Goal: Complete application form: Complete application form

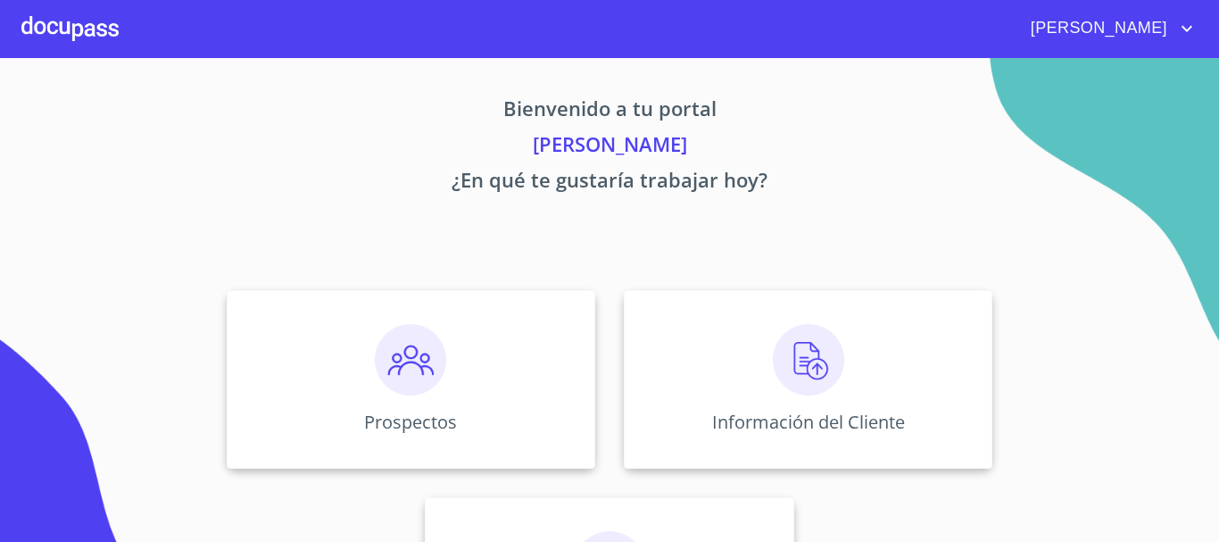
scroll to position [148, 0]
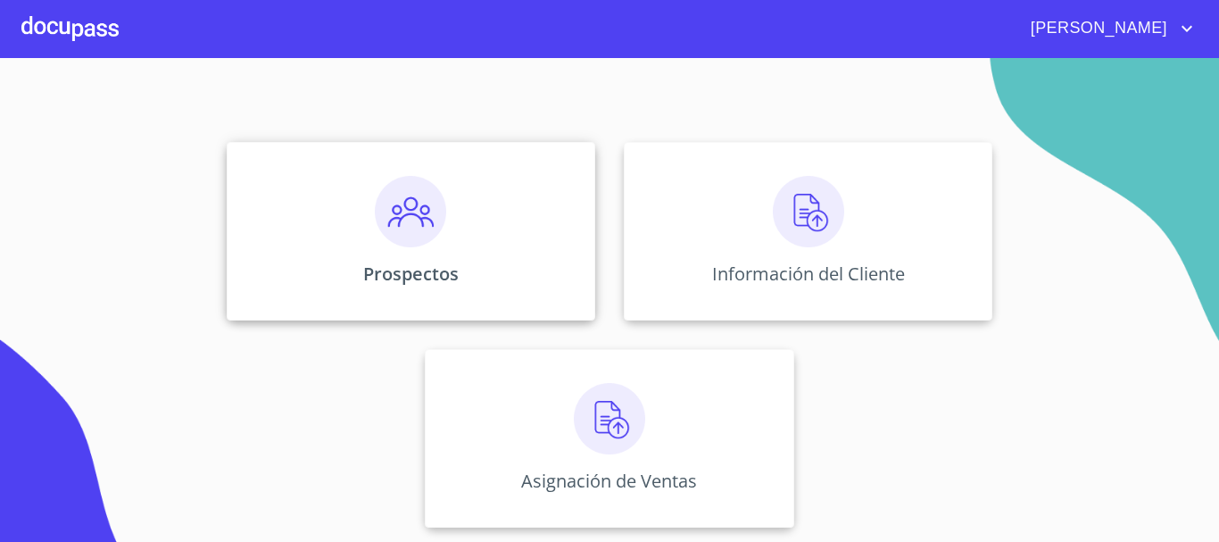
click at [438, 245] on img at bounding box center [410, 211] width 71 height 71
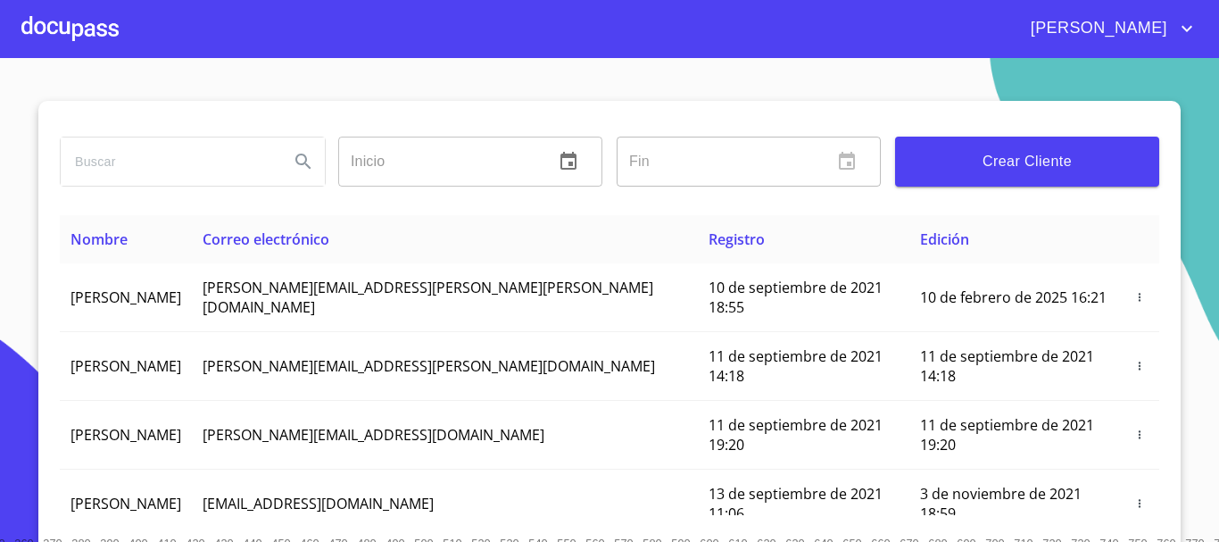
click at [966, 176] on button "Crear Cliente" at bounding box center [1027, 161] width 264 height 50
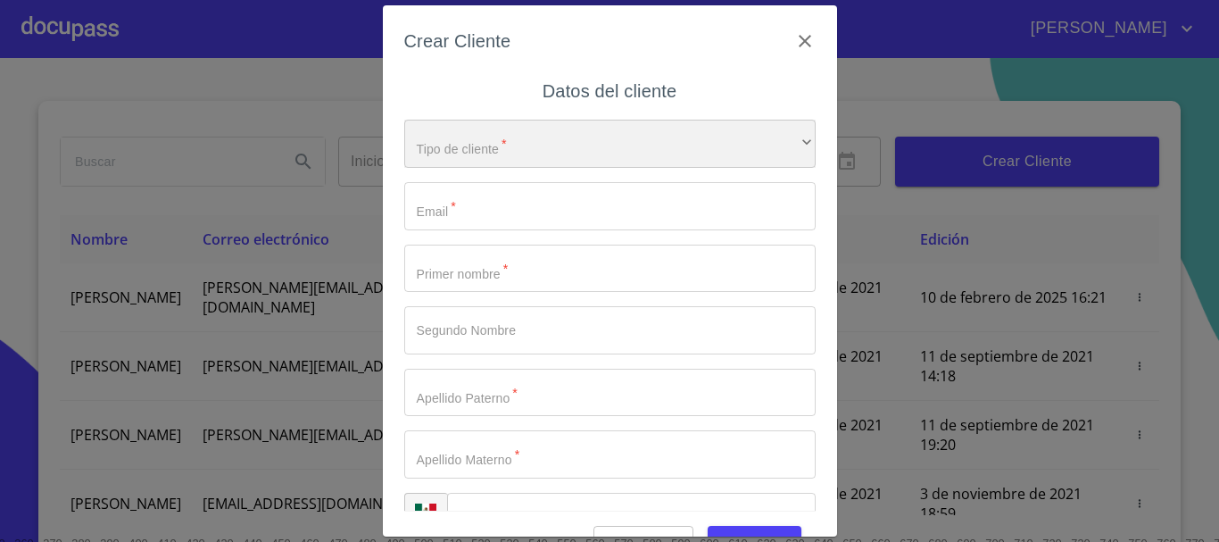
click at [641, 137] on div "​" at bounding box center [609, 144] width 411 height 48
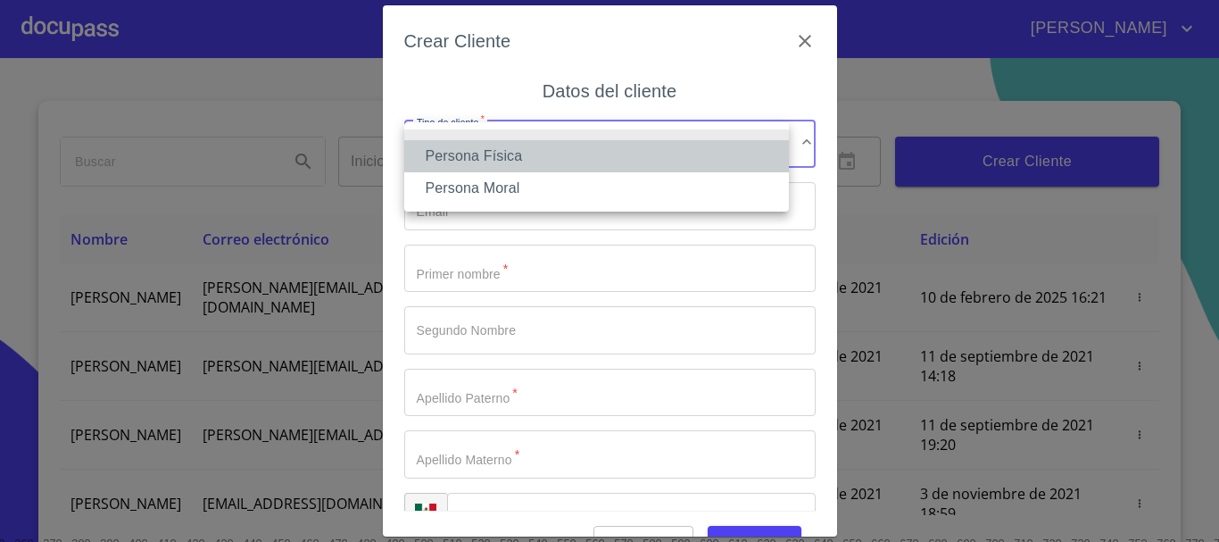
click at [612, 148] on li "Persona Física" at bounding box center [596, 156] width 385 height 32
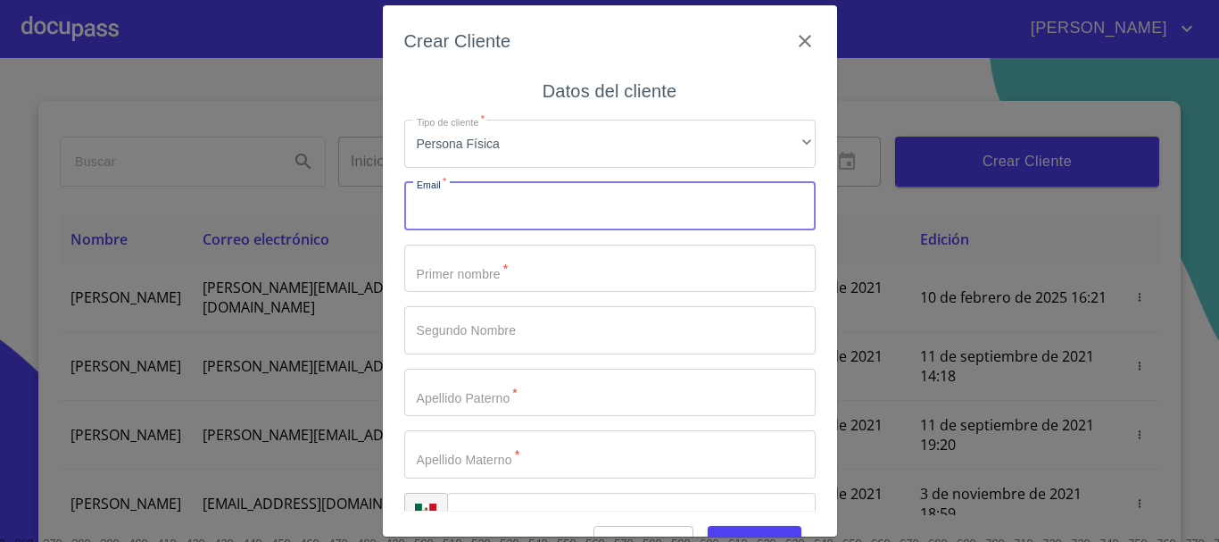
click at [575, 203] on input "Tipo de cliente   *" at bounding box center [609, 206] width 411 height 48
type input "J"
type input "[EMAIL_ADDRESS][DOMAIN_NAME]"
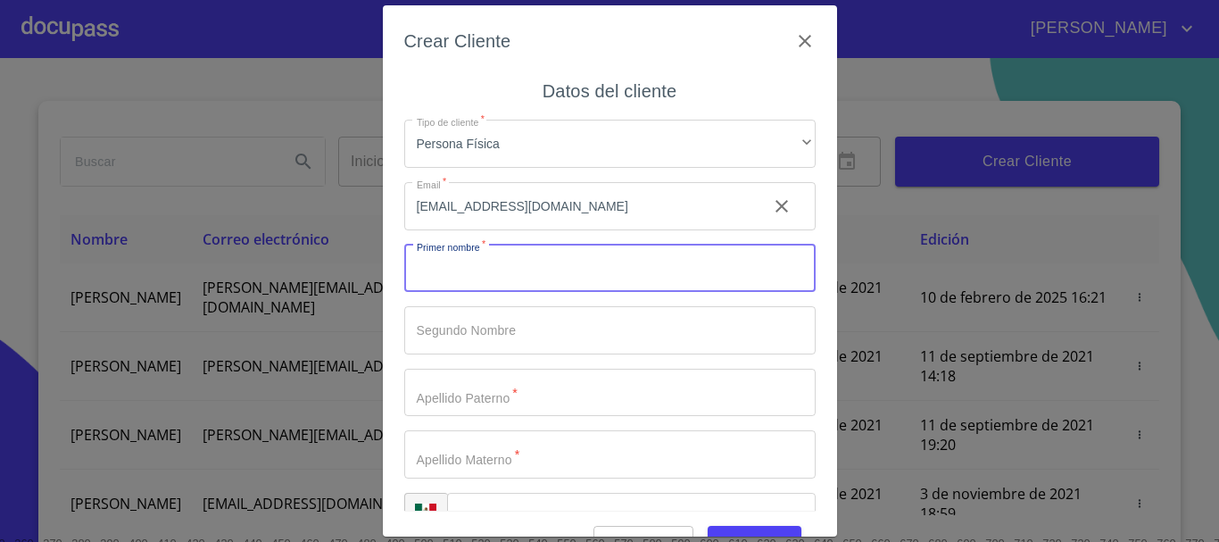
click at [563, 266] on input "Tipo de cliente   *" at bounding box center [609, 268] width 411 height 48
type input "j"
type input "[PERSON_NAME]"
click at [509, 334] on input "Tipo de cliente   *" at bounding box center [609, 330] width 411 height 48
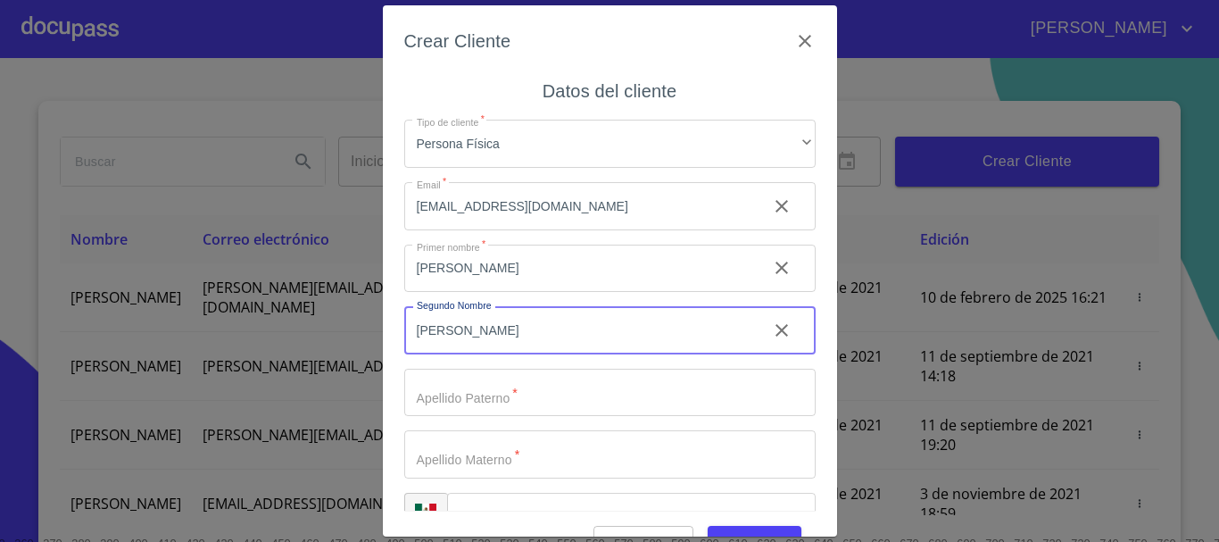
type input "[PERSON_NAME]"
click at [511, 395] on input "Tipo de cliente   *" at bounding box center [609, 392] width 411 height 48
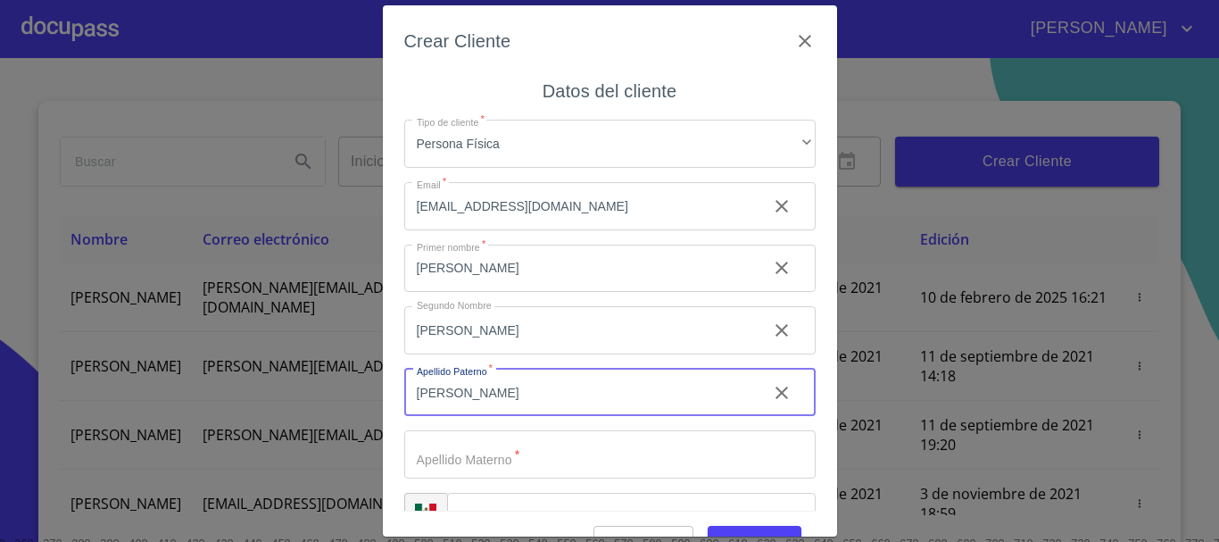
scroll to position [45, 0]
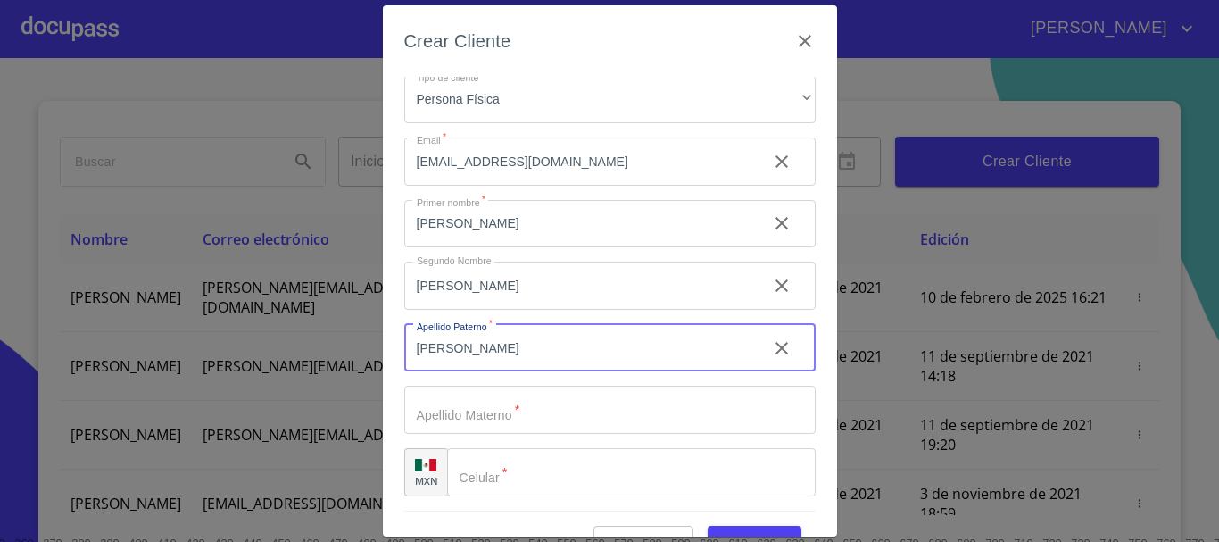
type input "[PERSON_NAME]"
click at [506, 426] on input "Tipo de cliente   *" at bounding box center [609, 409] width 411 height 48
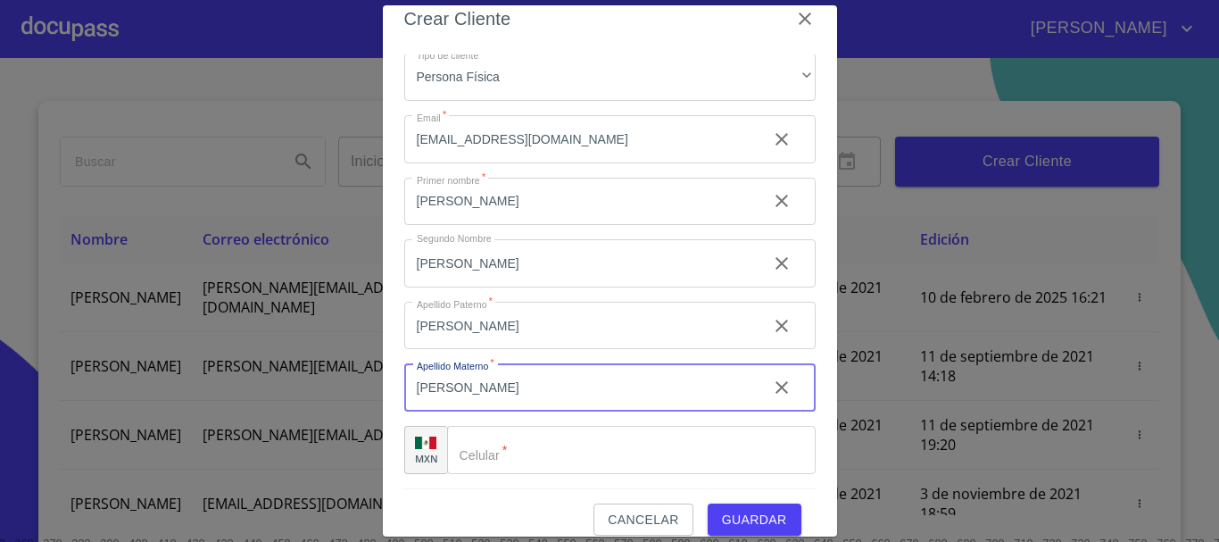
scroll to position [43, 0]
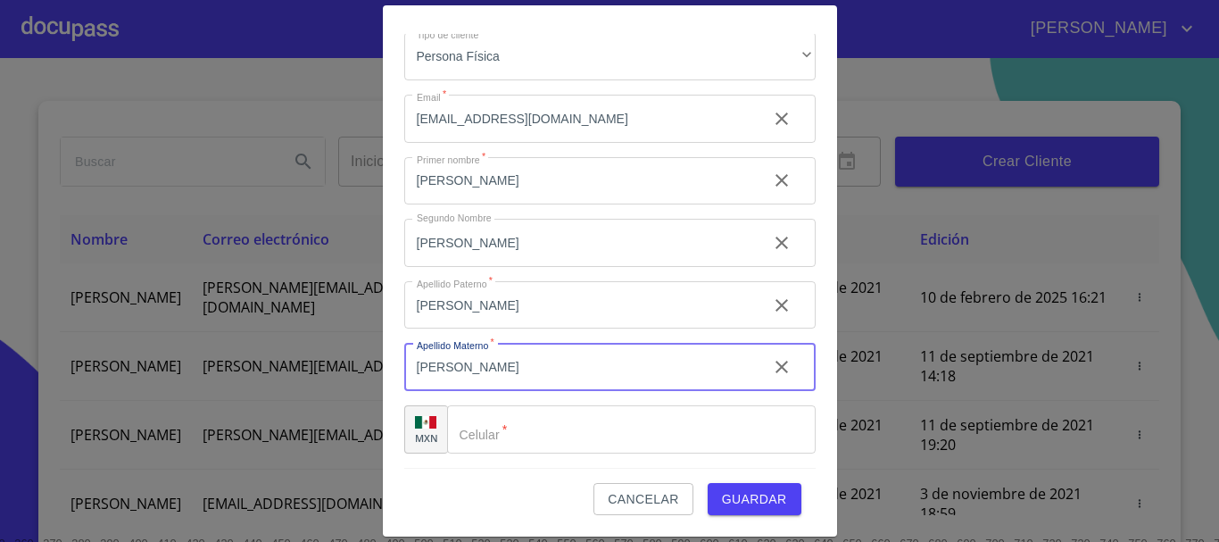
type input "[PERSON_NAME]"
click at [531, 428] on input "Tipo de cliente   *" at bounding box center [631, 429] width 368 height 48
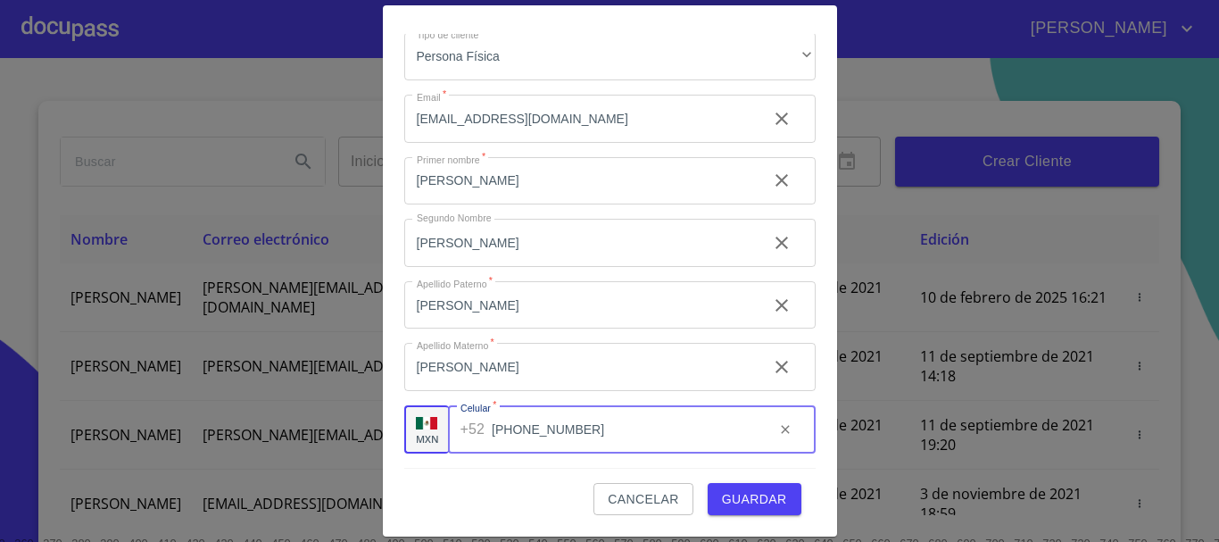
type input "[PHONE_NUMBER]"
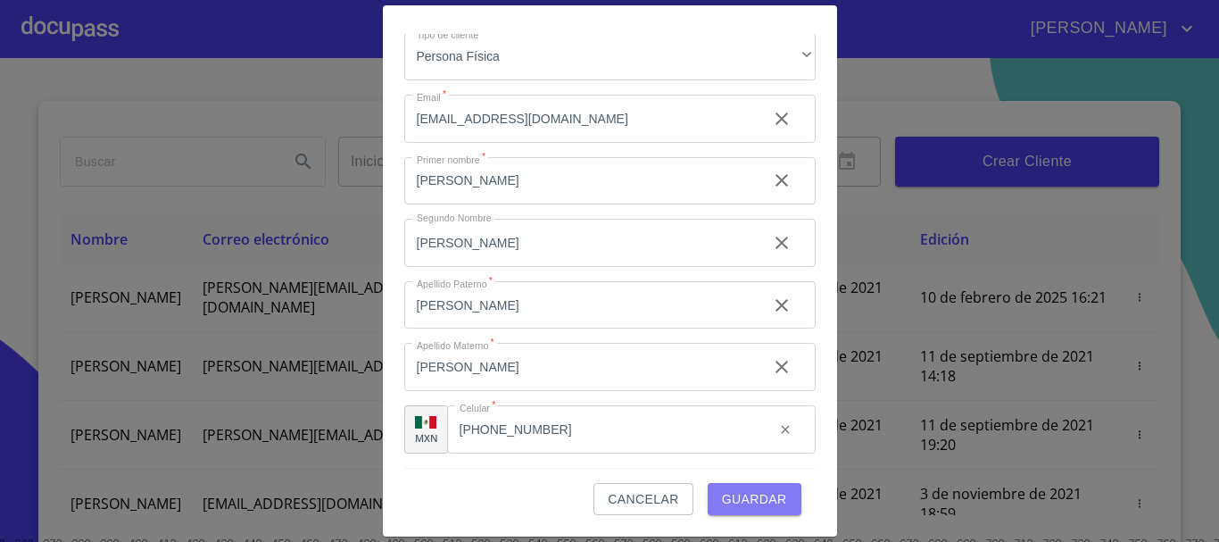
click at [724, 499] on span "Guardar" at bounding box center [754, 499] width 65 height 22
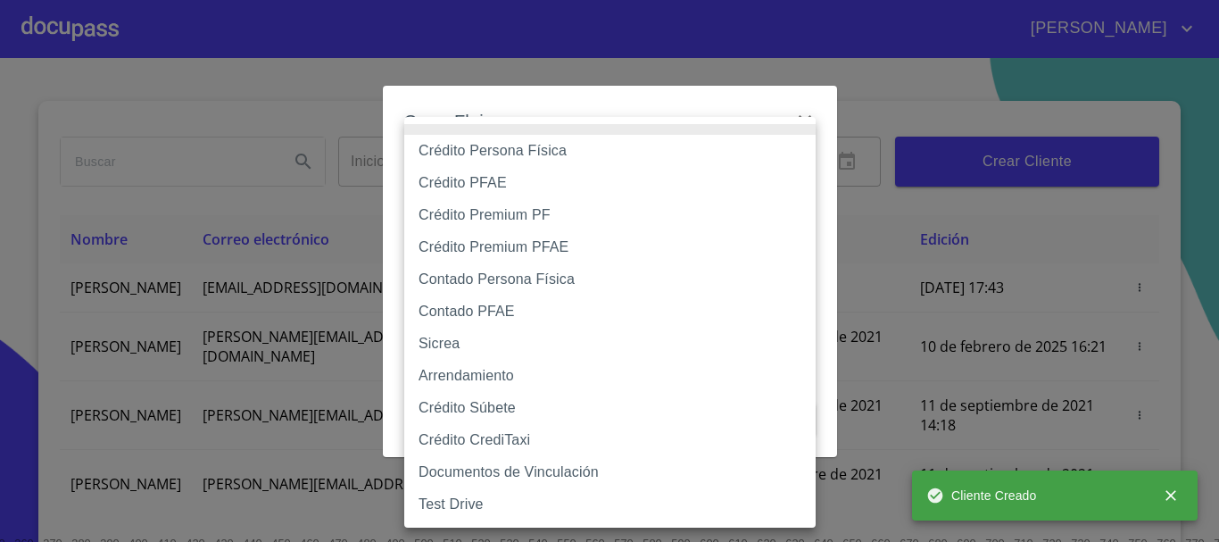
click at [600, 171] on body "[PERSON_NAME] ​ Fin ​ Crear Cliente Nombre Correo electrónico Registro Edición …" at bounding box center [609, 271] width 1219 height 542
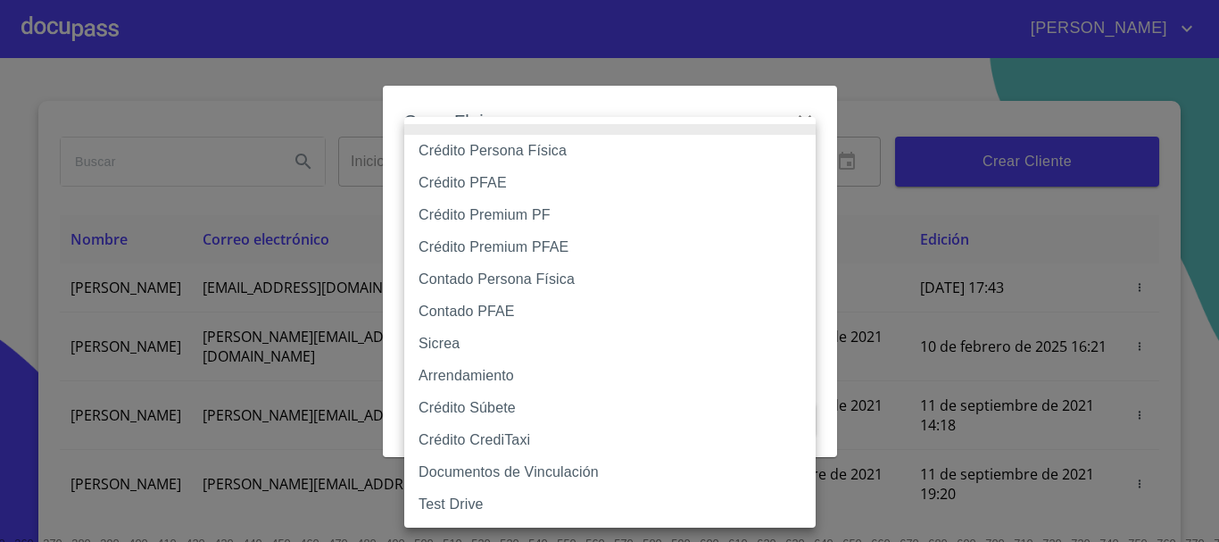
click at [494, 281] on li "Contado Persona Física" at bounding box center [609, 279] width 411 height 32
type input "60bf975b0d9865ccc2471536"
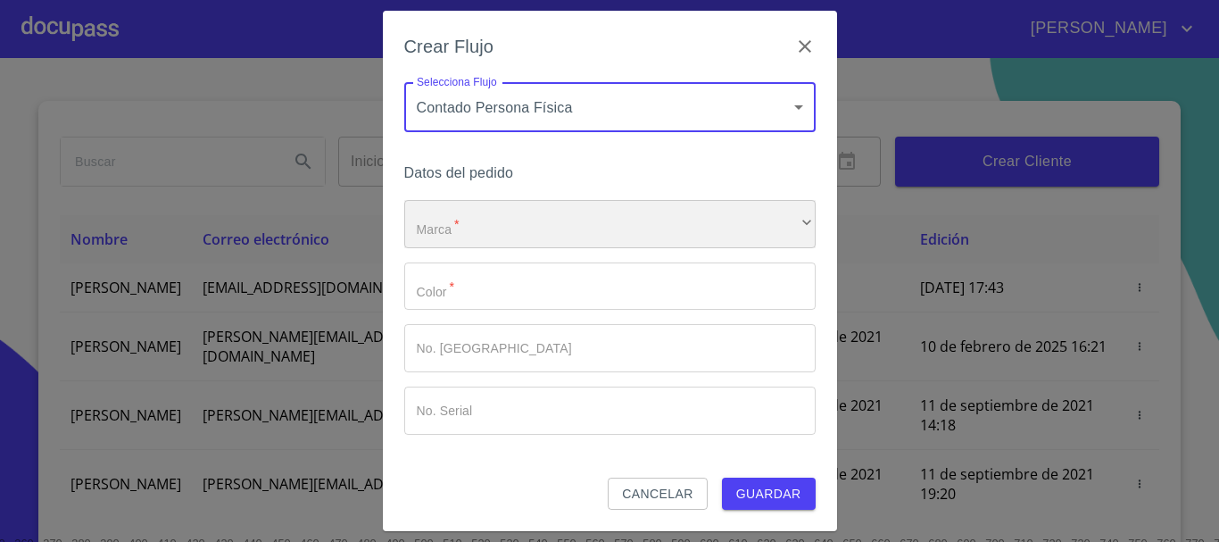
click at [526, 222] on div "​" at bounding box center [609, 224] width 411 height 48
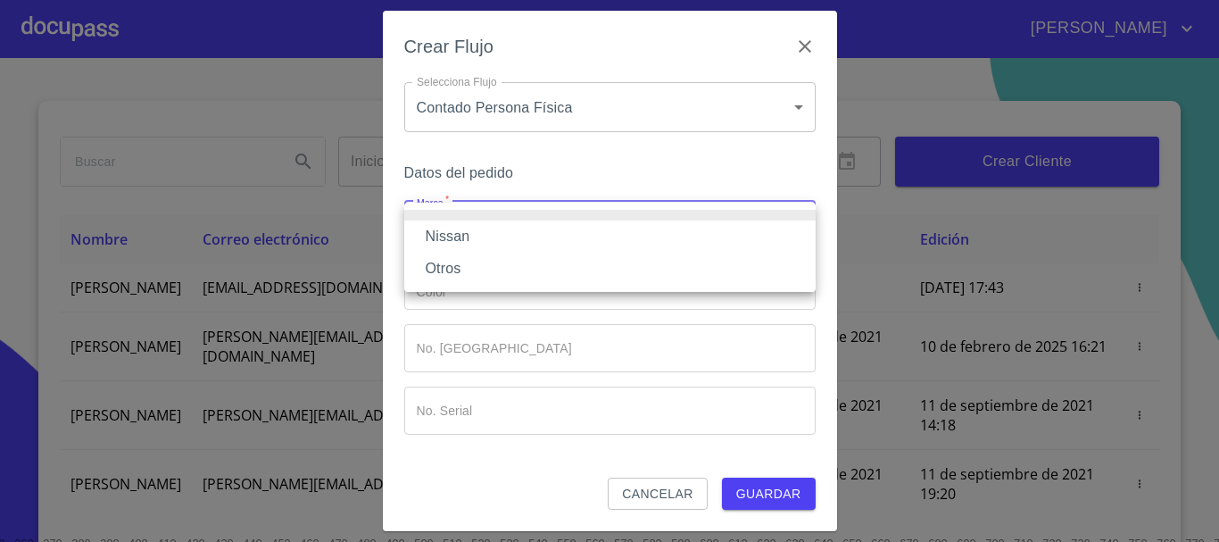
click at [520, 232] on li "Nissan" at bounding box center [609, 236] width 411 height 32
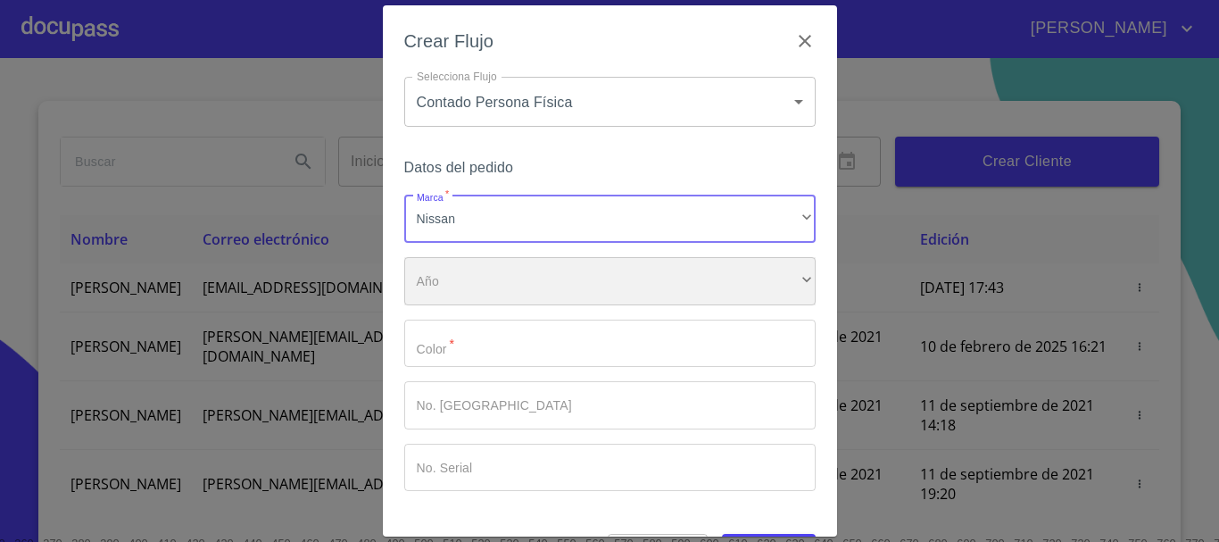
click at [520, 280] on div "​" at bounding box center [609, 281] width 411 height 48
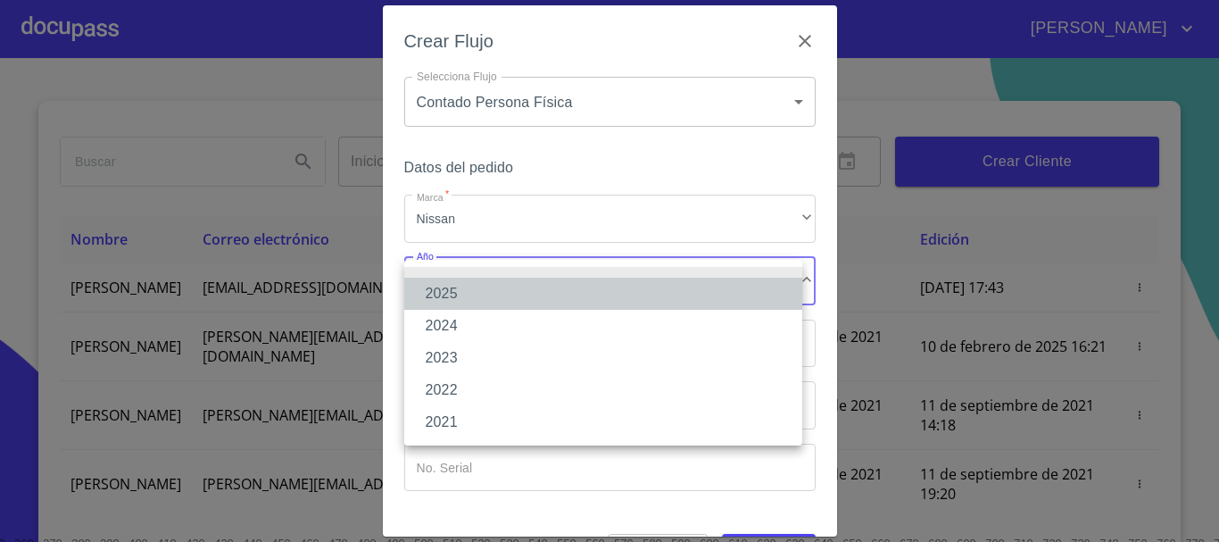
click at [519, 285] on li "2025" at bounding box center [603, 293] width 398 height 32
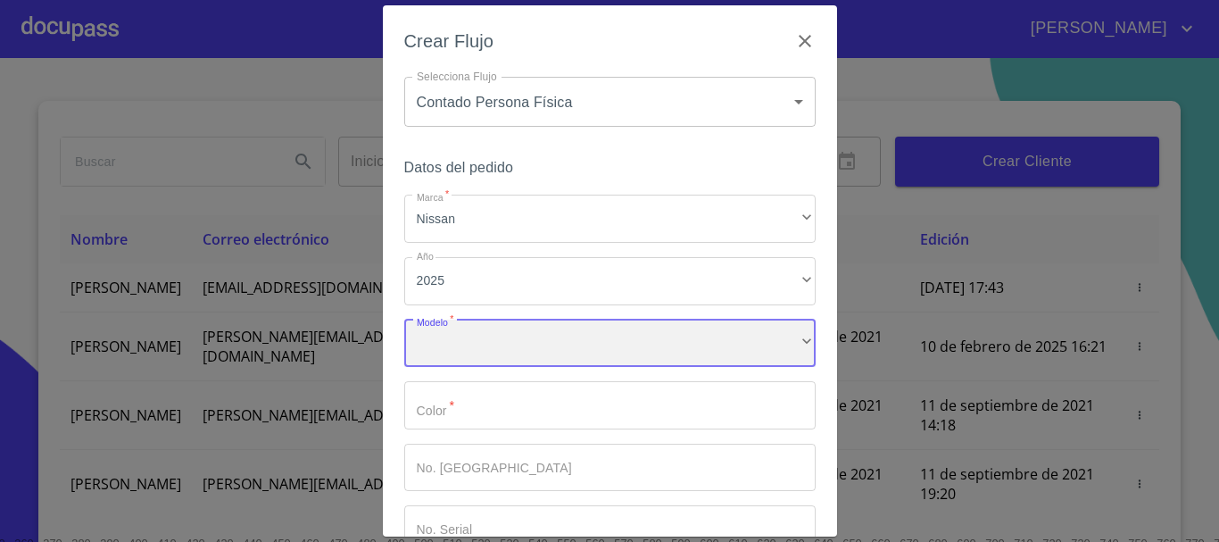
click at [522, 338] on div "​" at bounding box center [609, 343] width 411 height 48
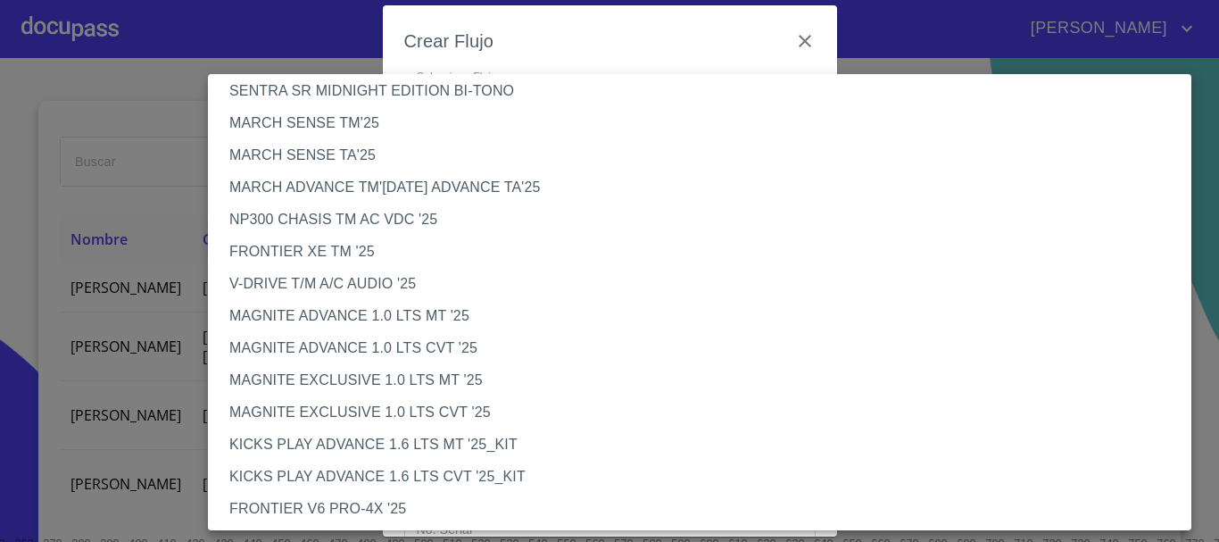
scroll to position [89, 0]
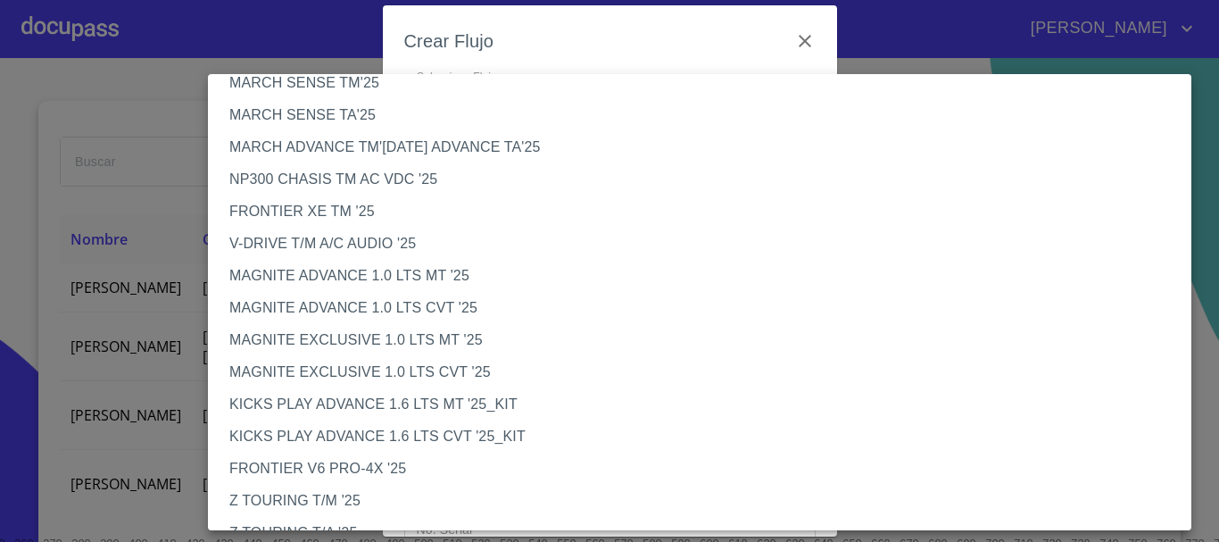
click at [379, 178] on li "NP300 CHASIS TM AC VDC '25" at bounding box center [706, 179] width 997 height 32
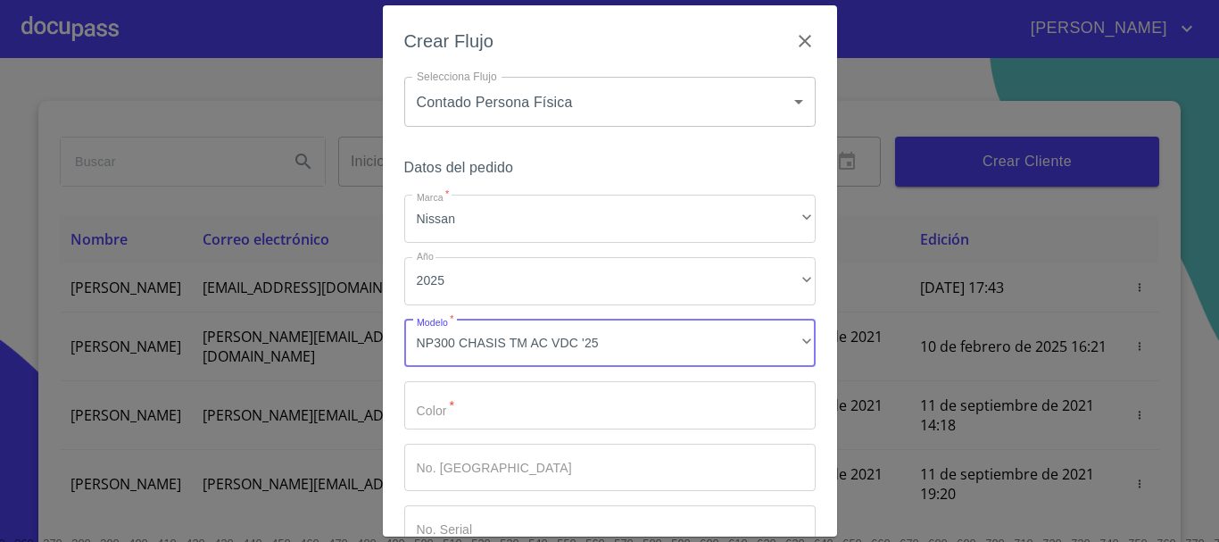
click at [470, 406] on input "Marca   *" at bounding box center [609, 405] width 411 height 48
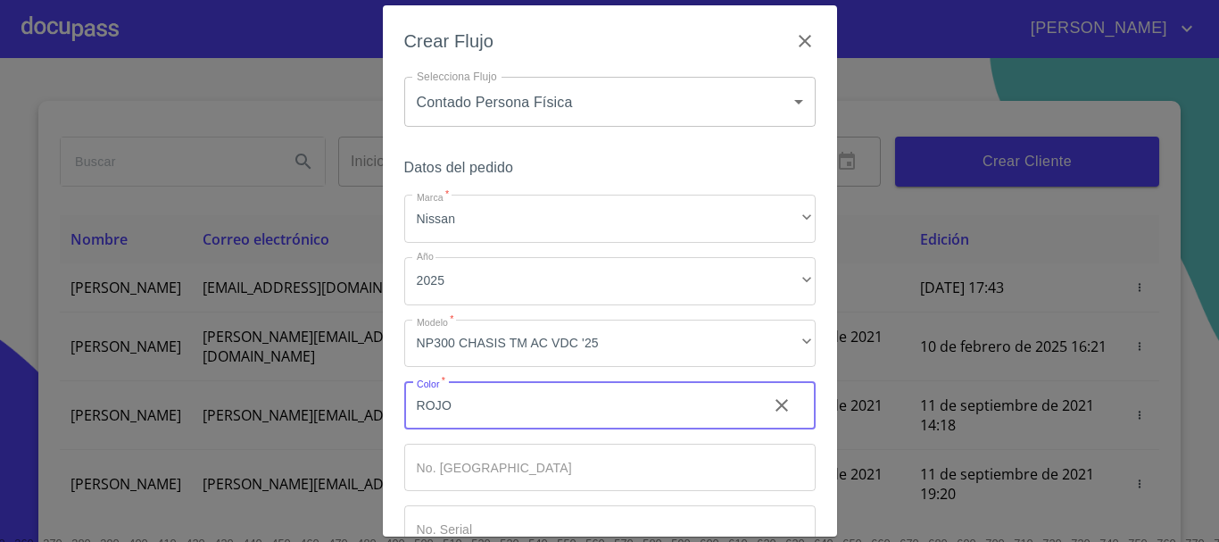
type input "ROJO"
click at [506, 459] on input "Marca   *" at bounding box center [609, 467] width 411 height 48
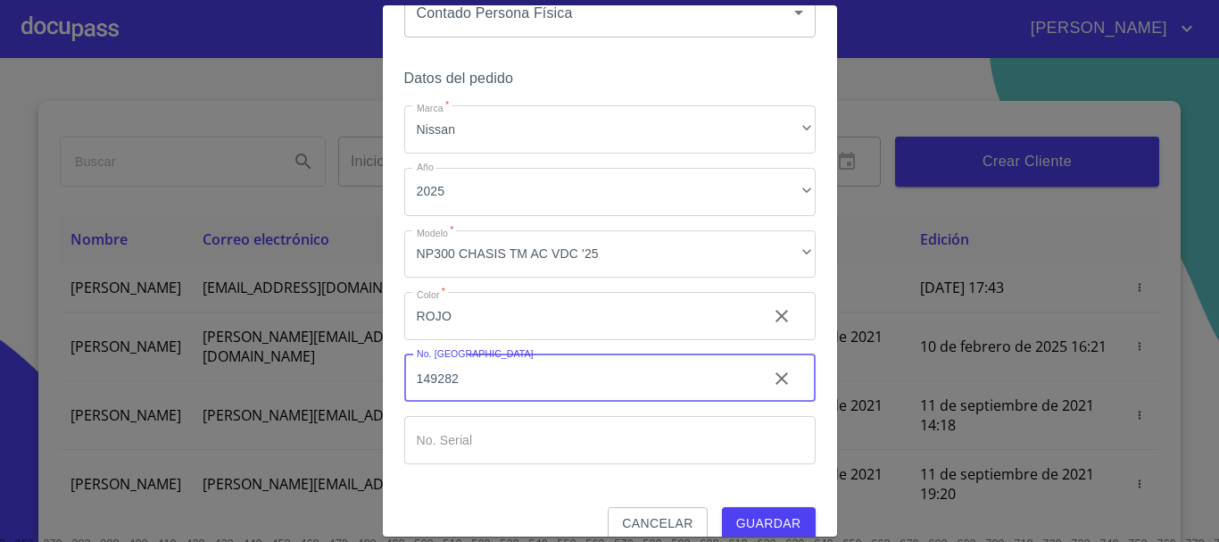
type input "149282"
click at [529, 443] on input "Marca   *" at bounding box center [609, 440] width 411 height 48
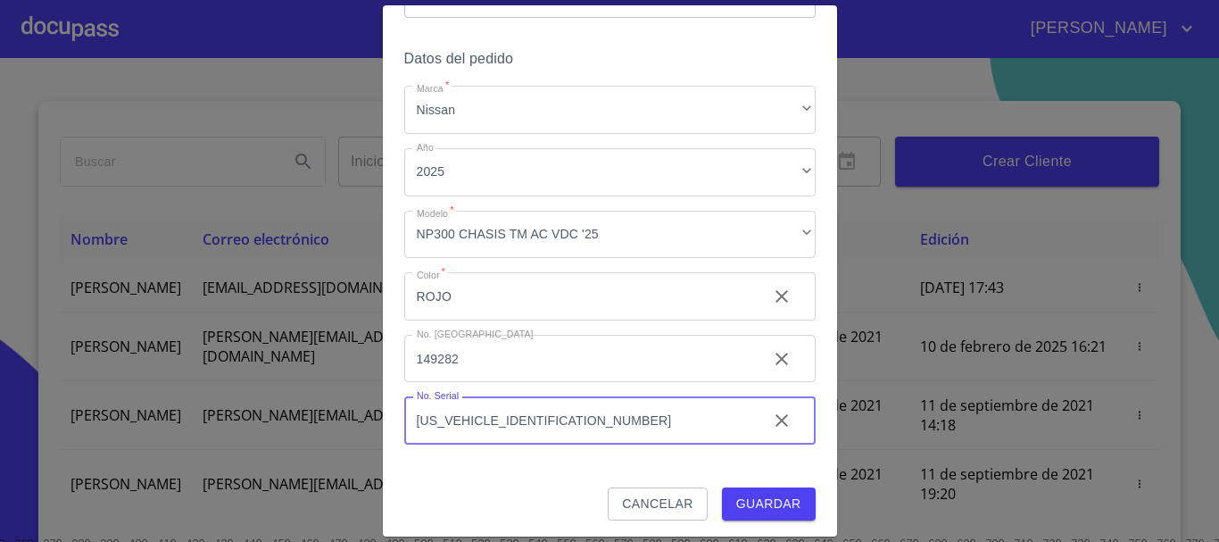
scroll to position [114, 0]
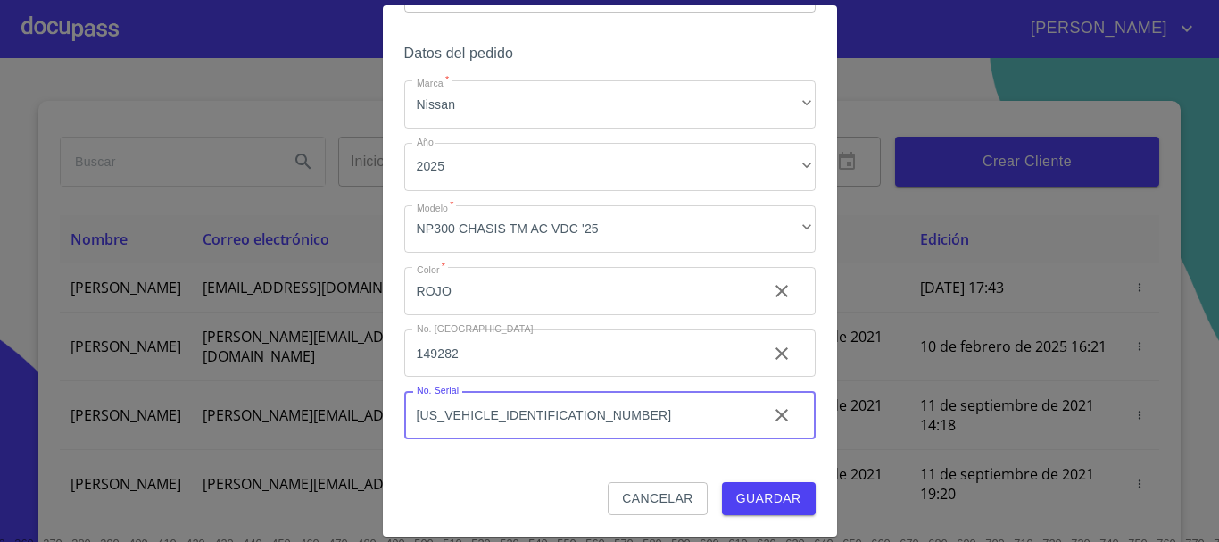
type input "[US_VEHICLE_IDENTIFICATION_NUMBER]"
click at [747, 493] on span "Guardar" at bounding box center [768, 498] width 65 height 22
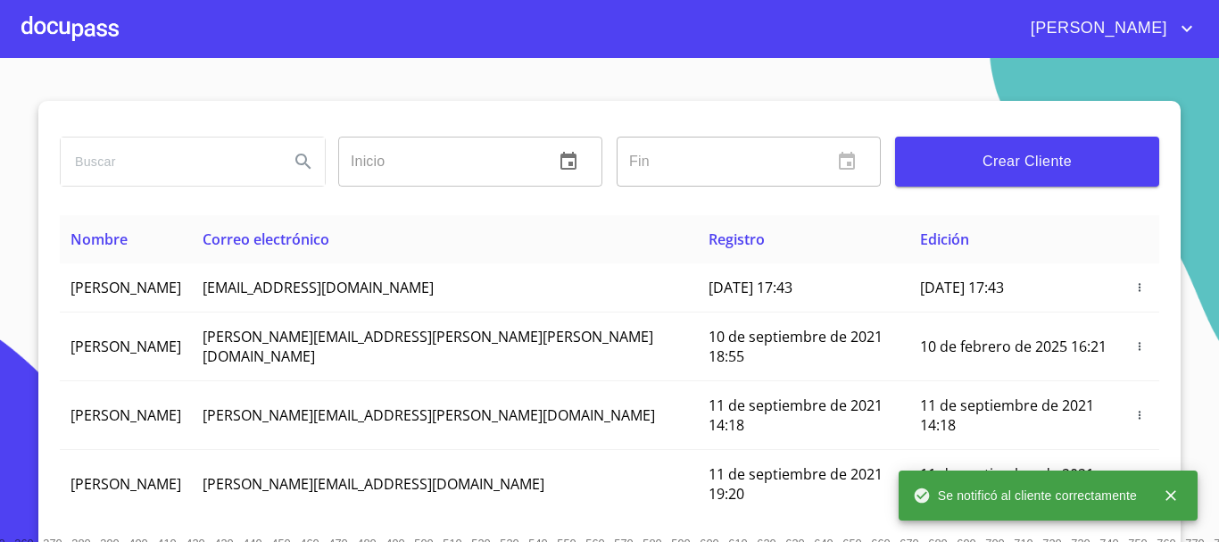
click at [86, 24] on div at bounding box center [69, 28] width 97 height 57
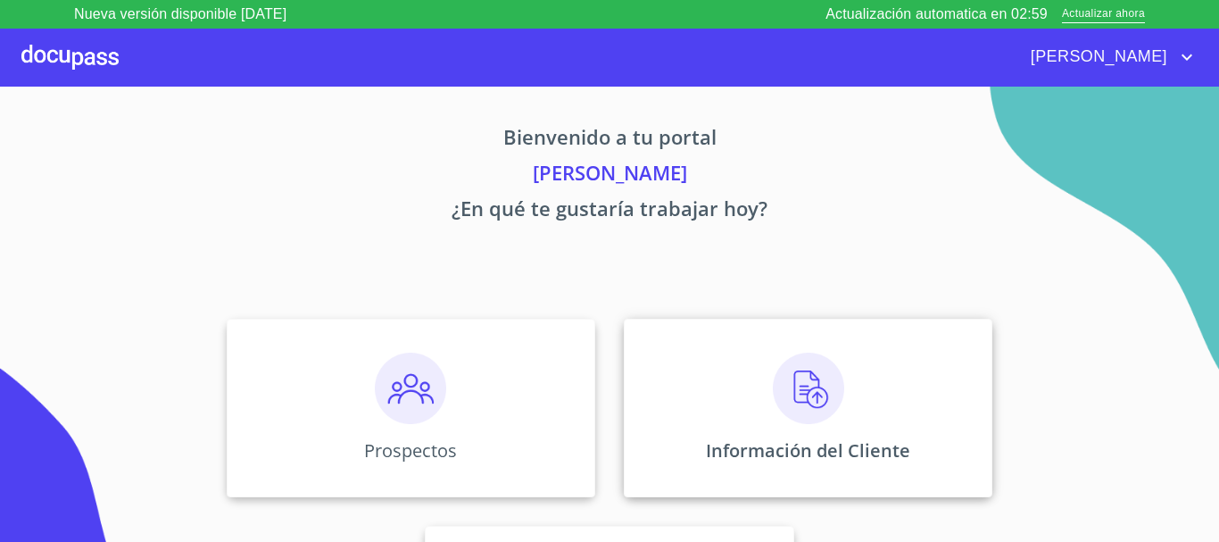
click at [781, 397] on img at bounding box center [808, 387] width 71 height 71
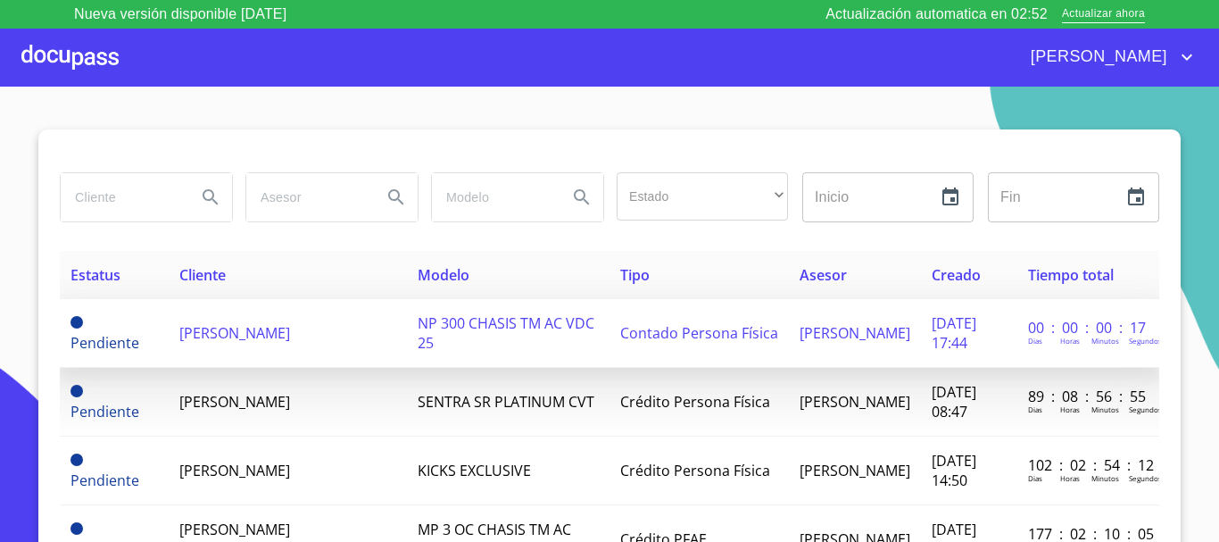
click at [420, 333] on td "NP 300 CHASIS TM AC VDC 25" at bounding box center [508, 333] width 203 height 69
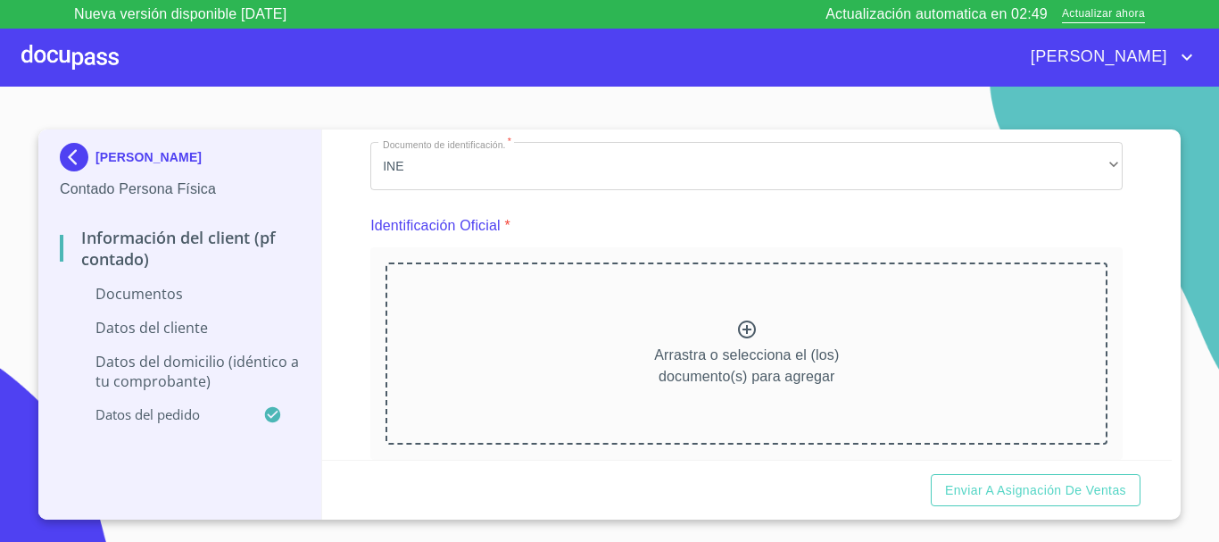
scroll to position [178, 0]
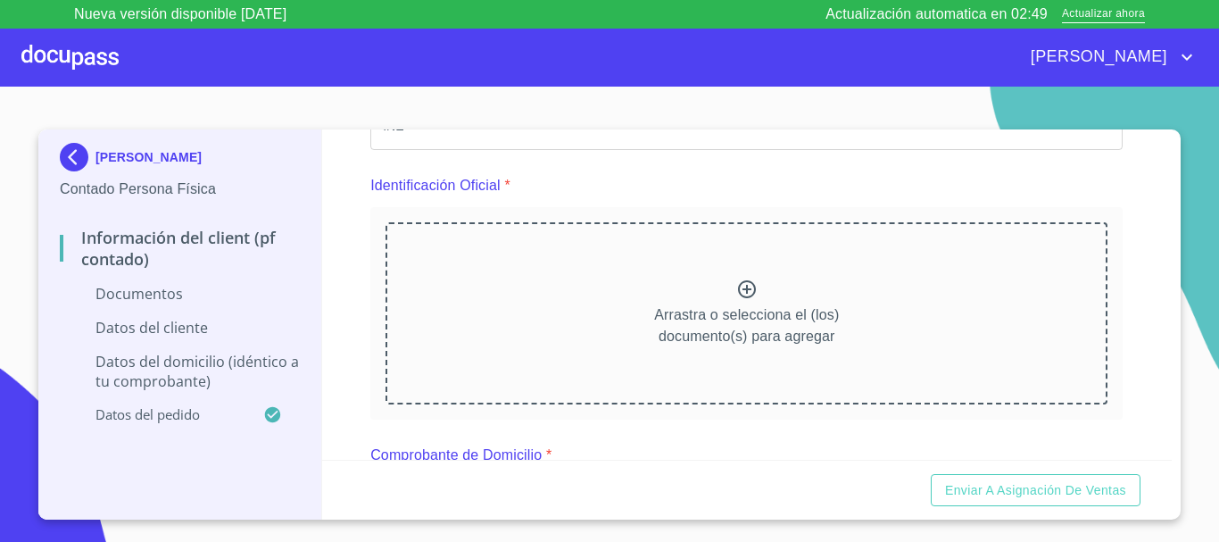
click at [743, 287] on icon at bounding box center [746, 288] width 21 height 21
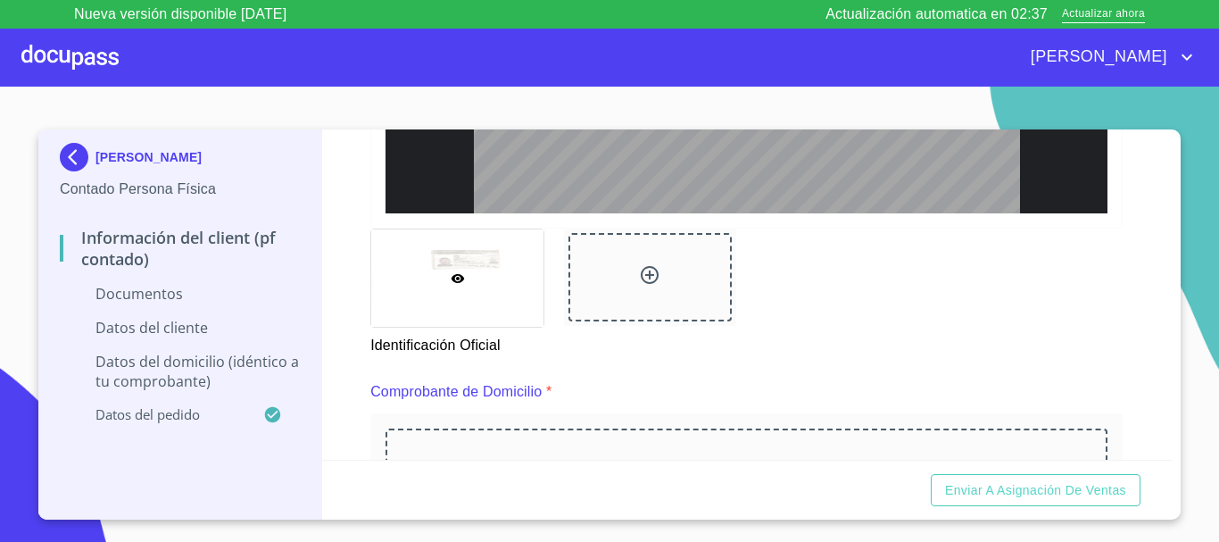
scroll to position [847, 0]
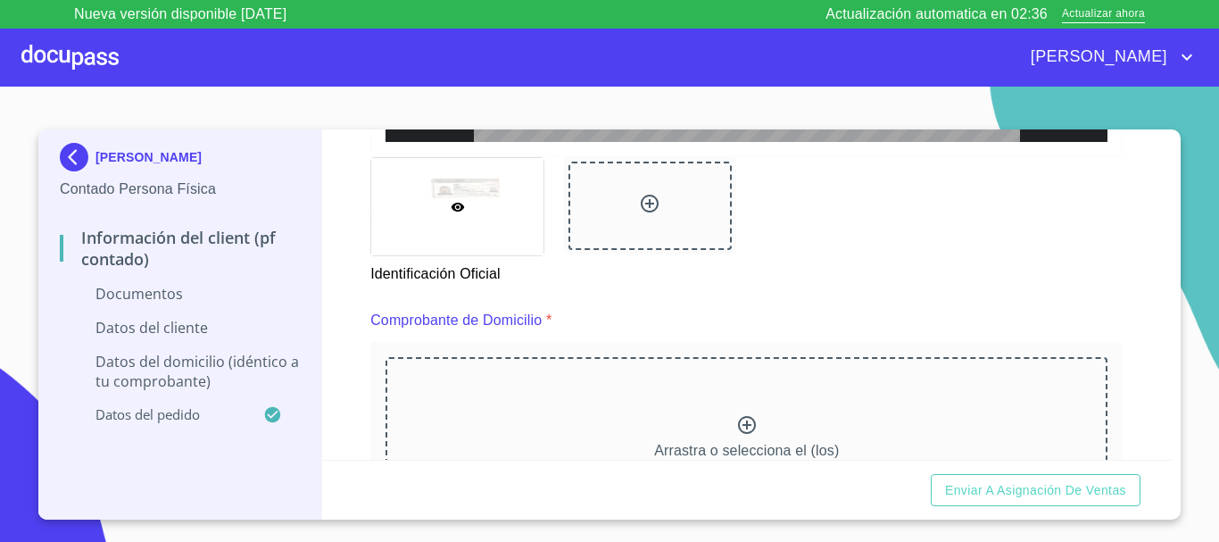
click at [649, 206] on icon at bounding box center [649, 203] width 21 height 21
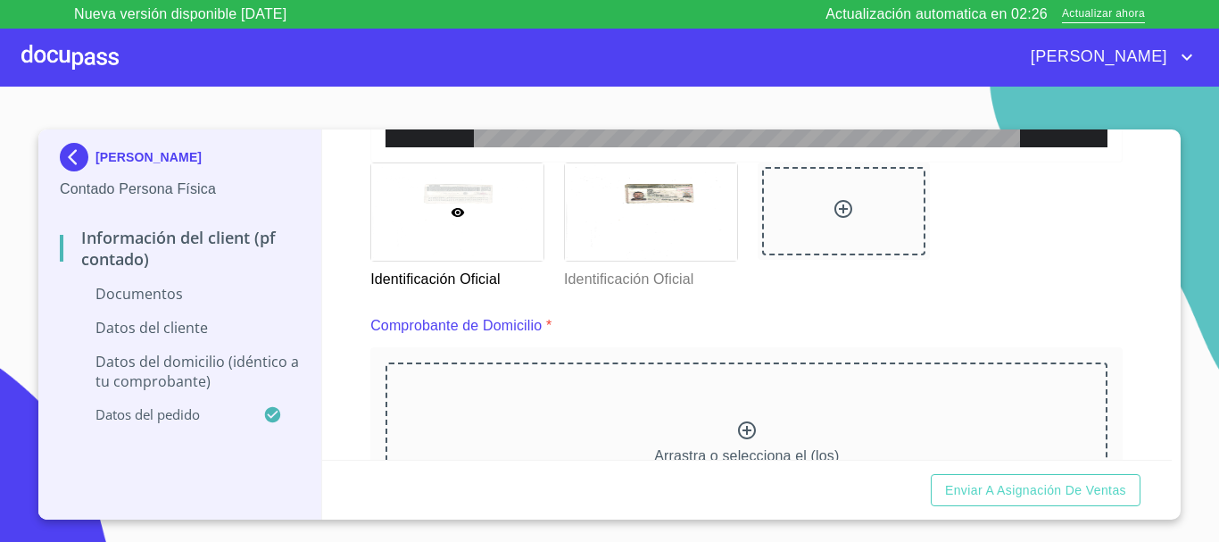
scroll to position [930, 0]
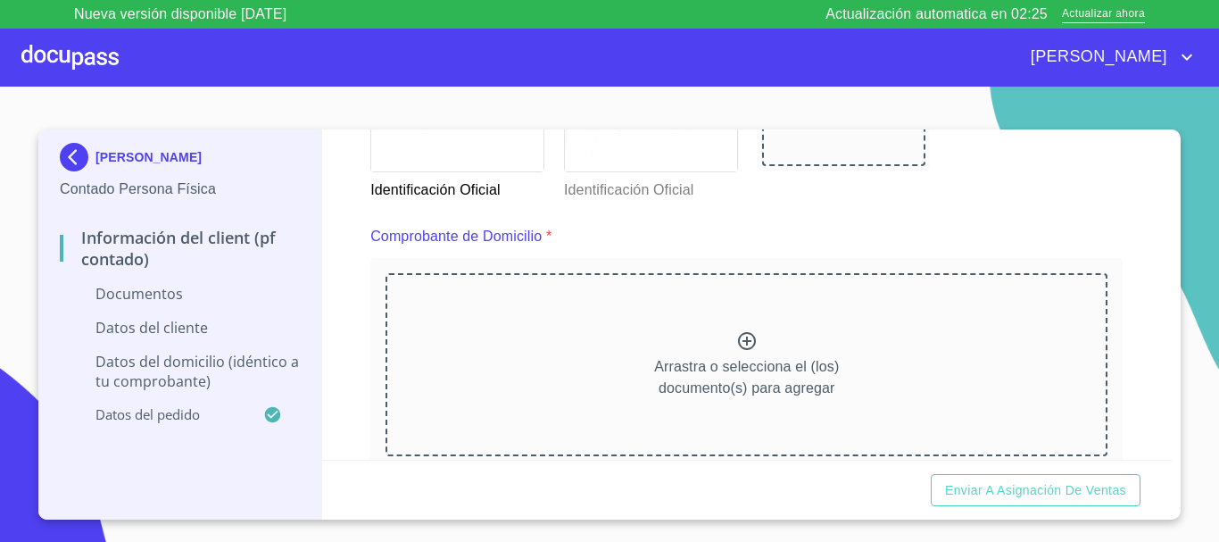
click at [738, 335] on icon at bounding box center [746, 340] width 21 height 21
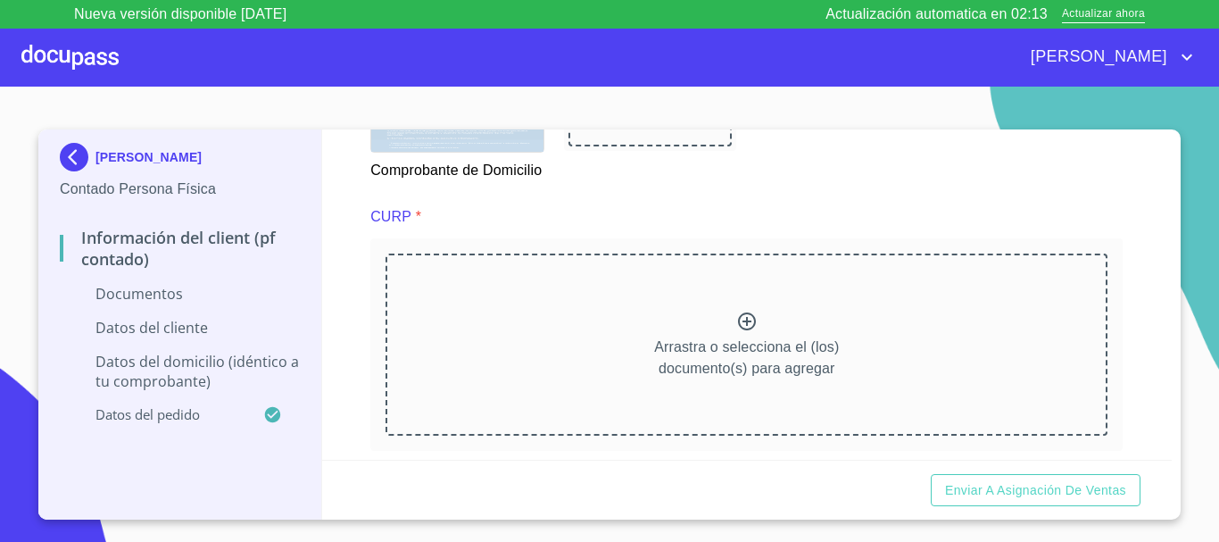
scroll to position [1814, 0]
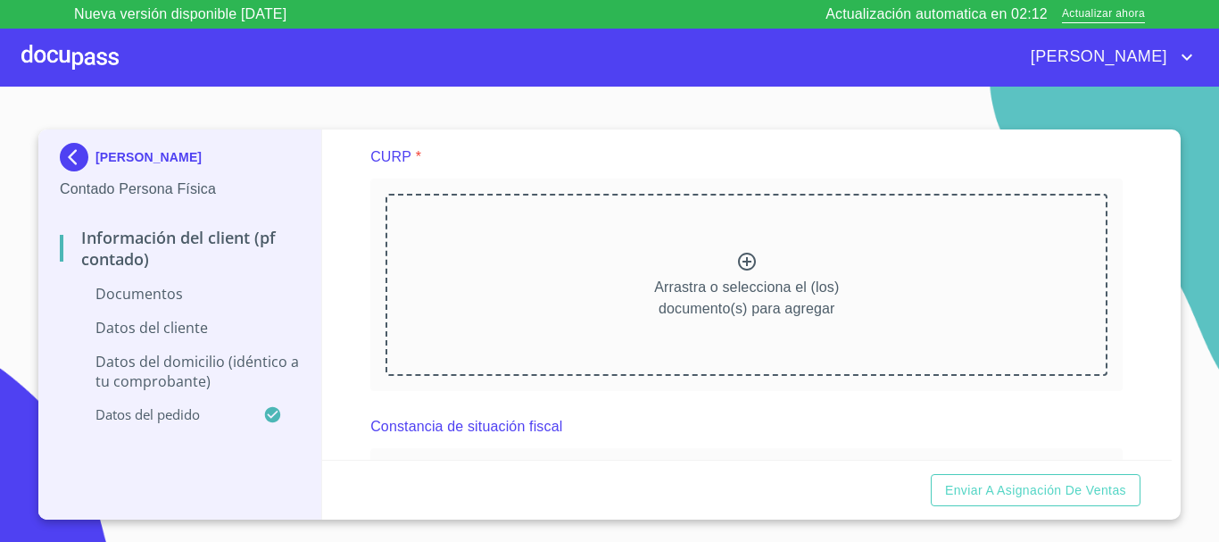
click at [736, 272] on icon at bounding box center [746, 261] width 21 height 21
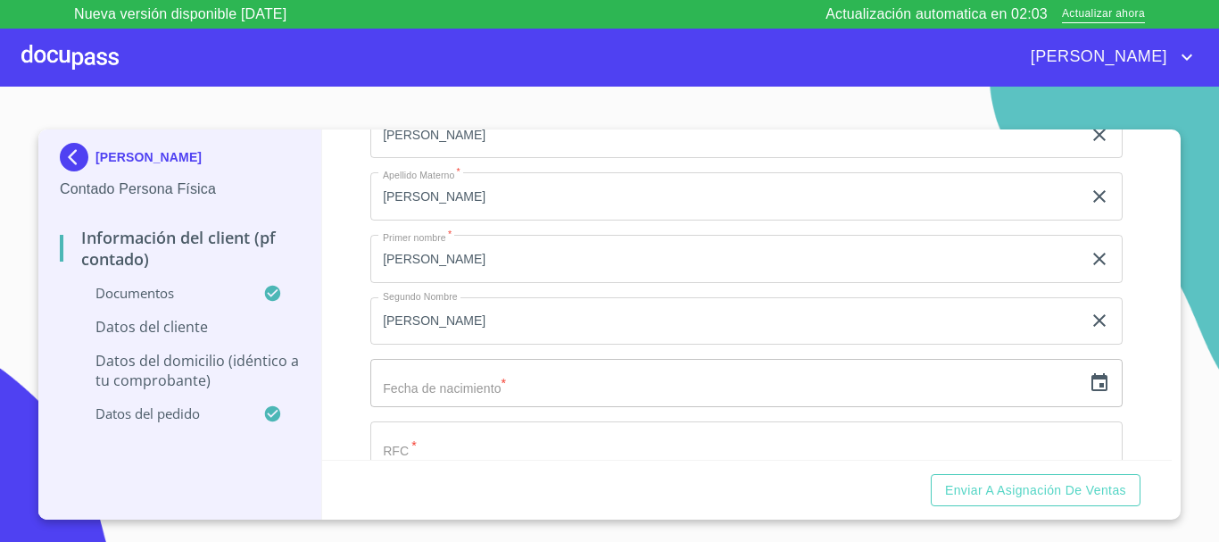
scroll to position [3055, 0]
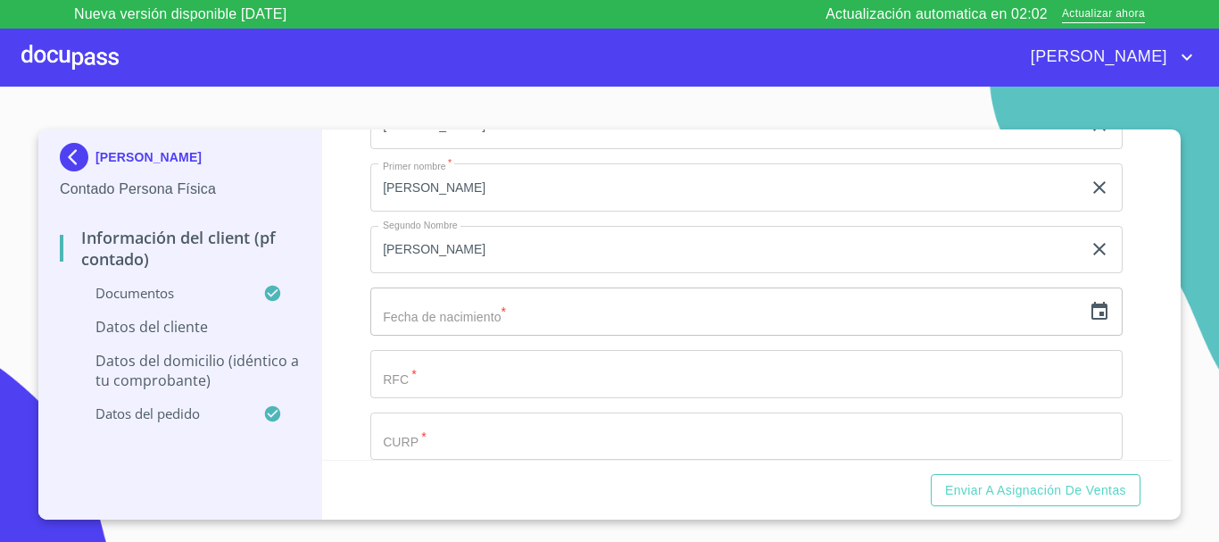
click at [1088, 322] on icon "button" at bounding box center [1098, 311] width 21 height 21
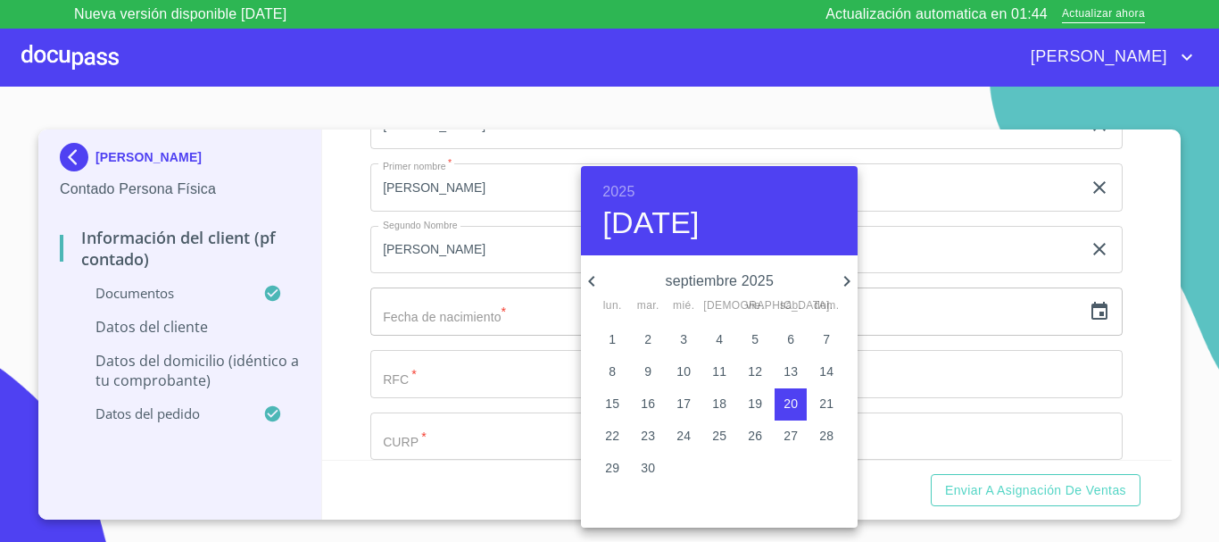
click at [623, 190] on h6 "2025" at bounding box center [618, 191] width 32 height 25
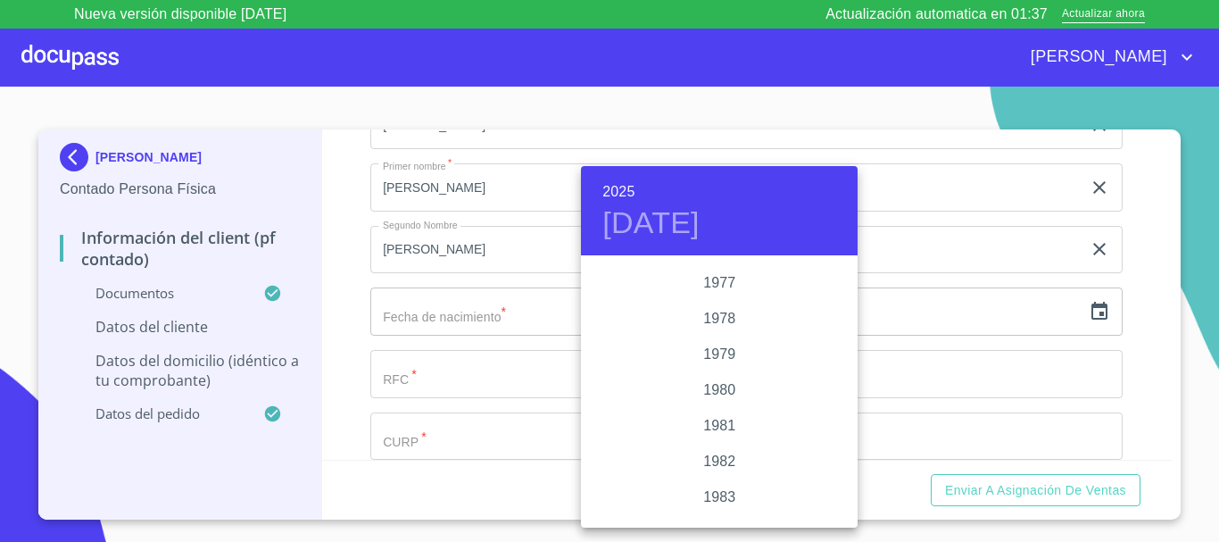
scroll to position [1815, 0]
click at [715, 285] on div "1976" at bounding box center [719, 281] width 277 height 36
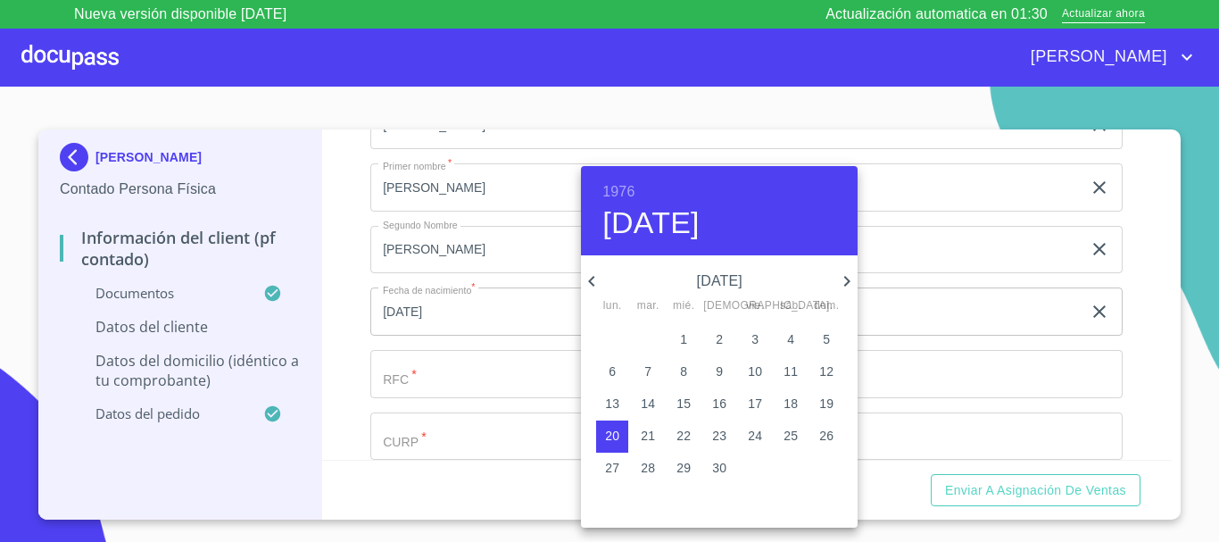
click at [587, 282] on icon "button" at bounding box center [591, 280] width 21 height 21
click at [788, 438] on p "22" at bounding box center [790, 435] width 14 height 18
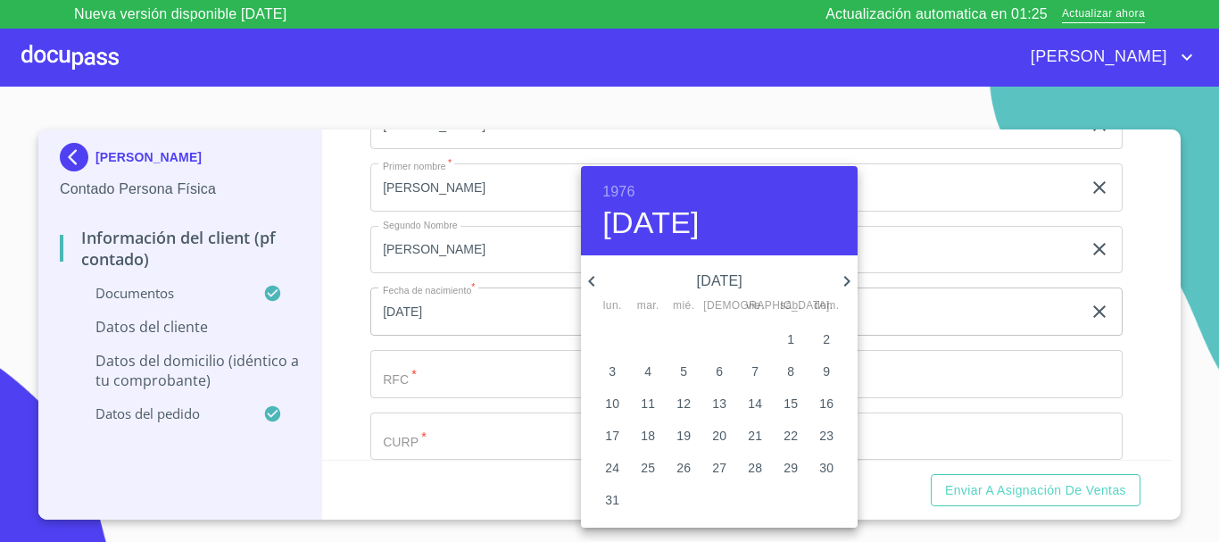
type input "[DATE]"
click at [925, 327] on div at bounding box center [609, 271] width 1219 height 542
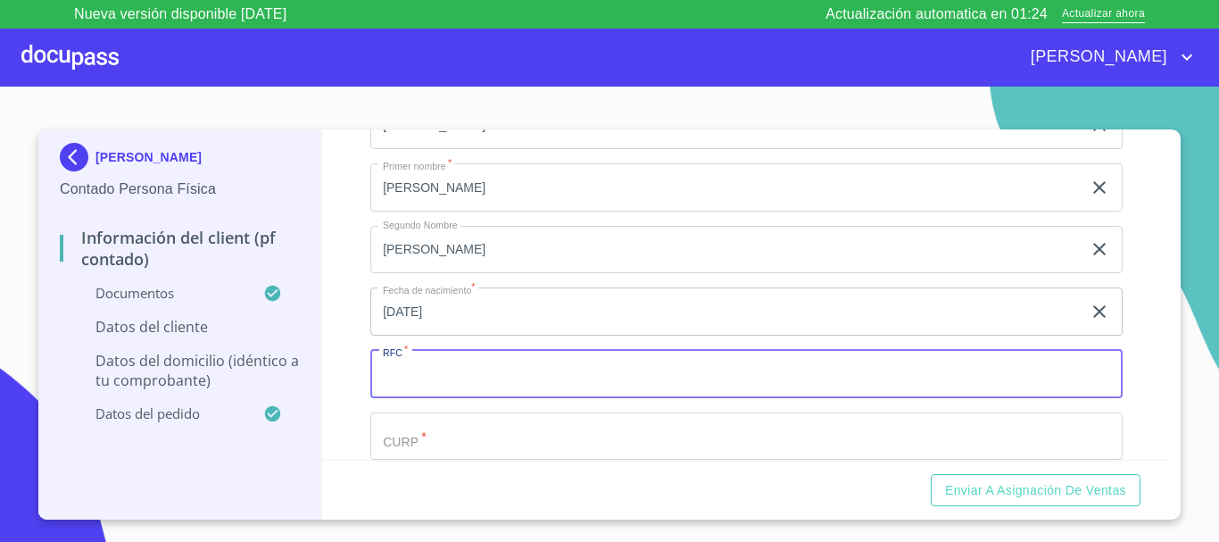
click at [654, 391] on input "Documento de identificación.   *" at bounding box center [746, 374] width 752 height 48
type input "MAPJ760522CCA"
click at [331, 247] on div "Información del Client (PF contado) Documentos Documento de identificación.   *…" at bounding box center [747, 294] width 850 height 330
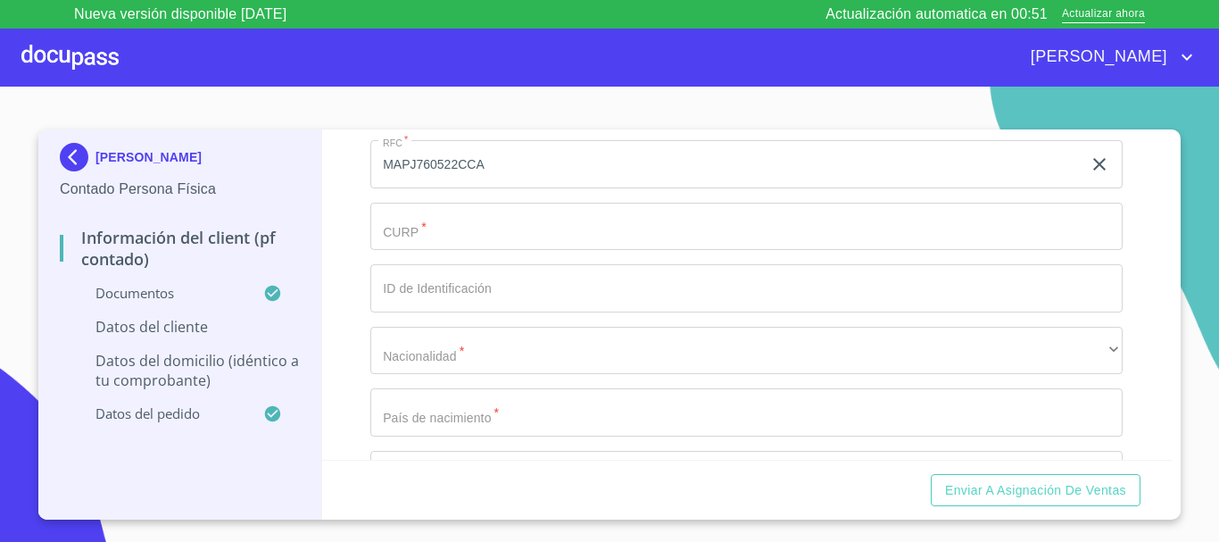
scroll to position [3233, 0]
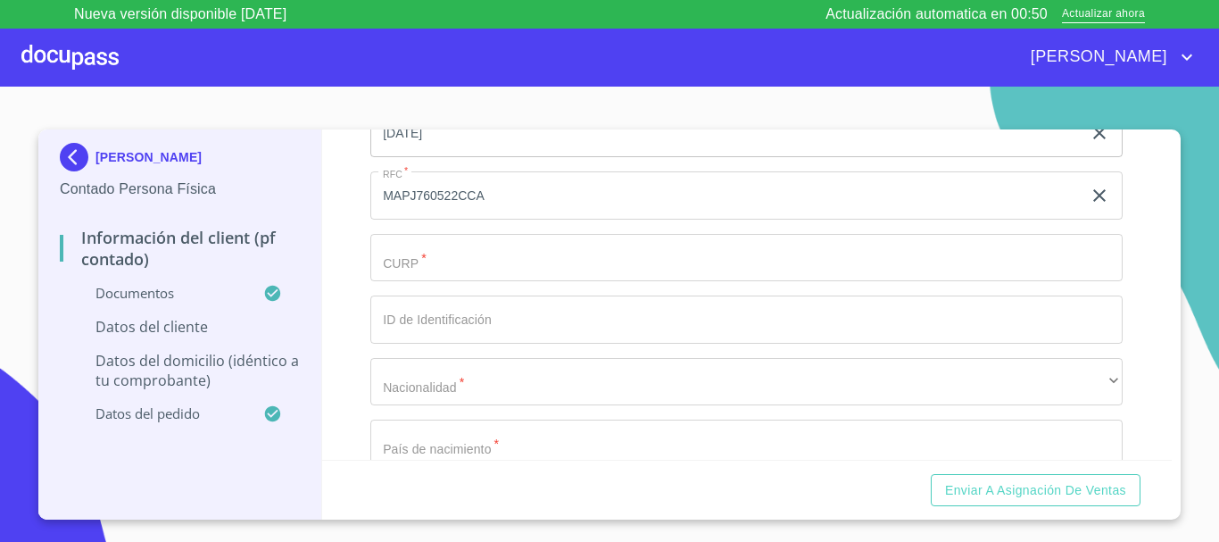
click at [459, 273] on input "Documento de identificación.   *" at bounding box center [746, 258] width 752 height 48
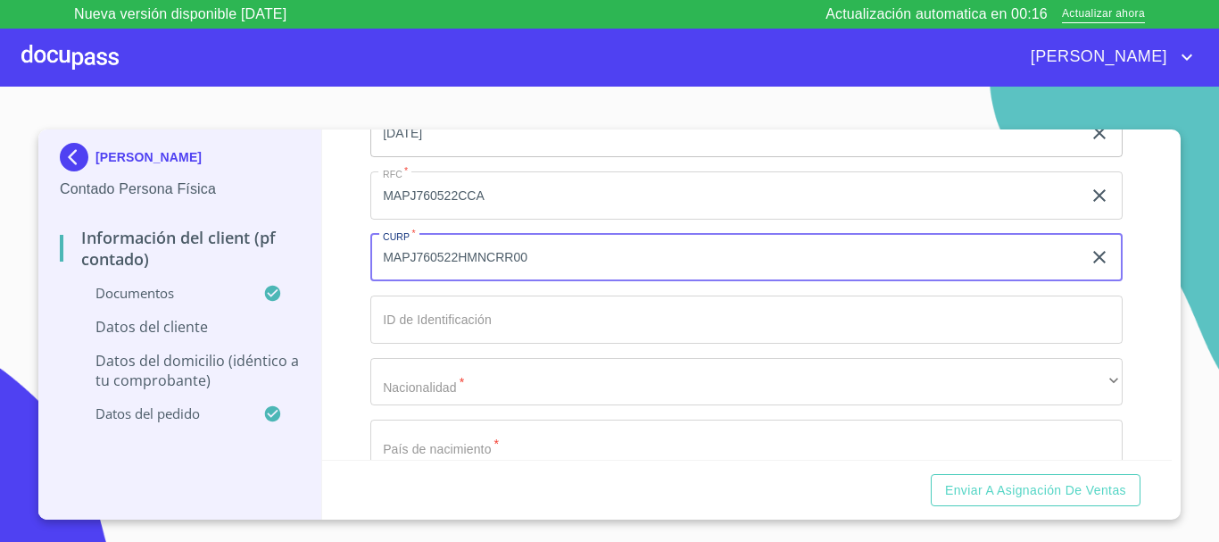
type input "MAPJ760522HMNCRR00"
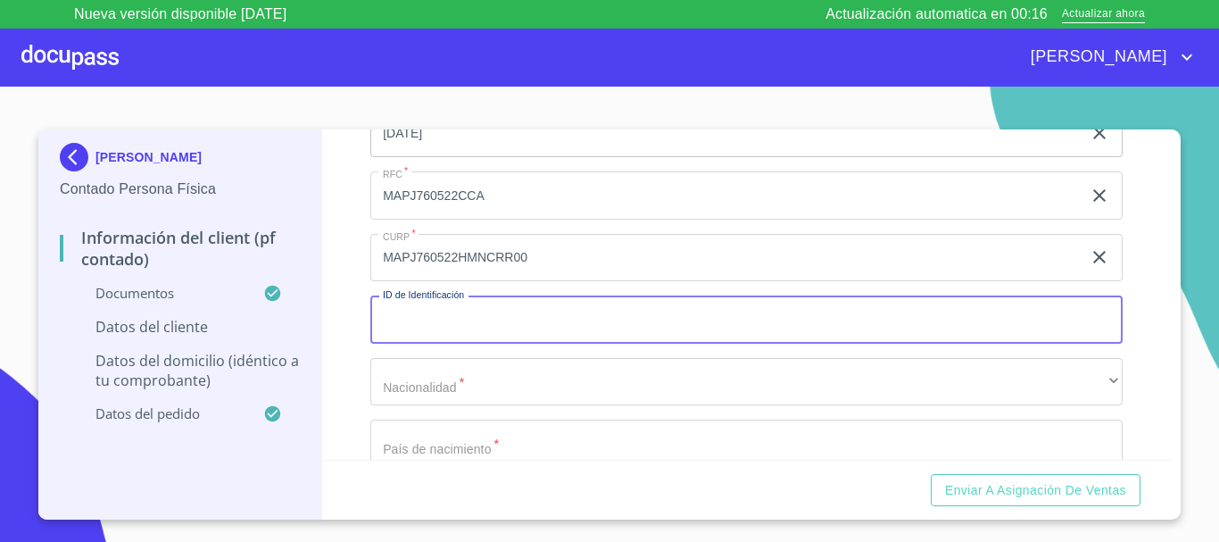
click at [461, 337] on input "Documento de identificación.   *" at bounding box center [746, 319] width 752 height 48
type input "18973"
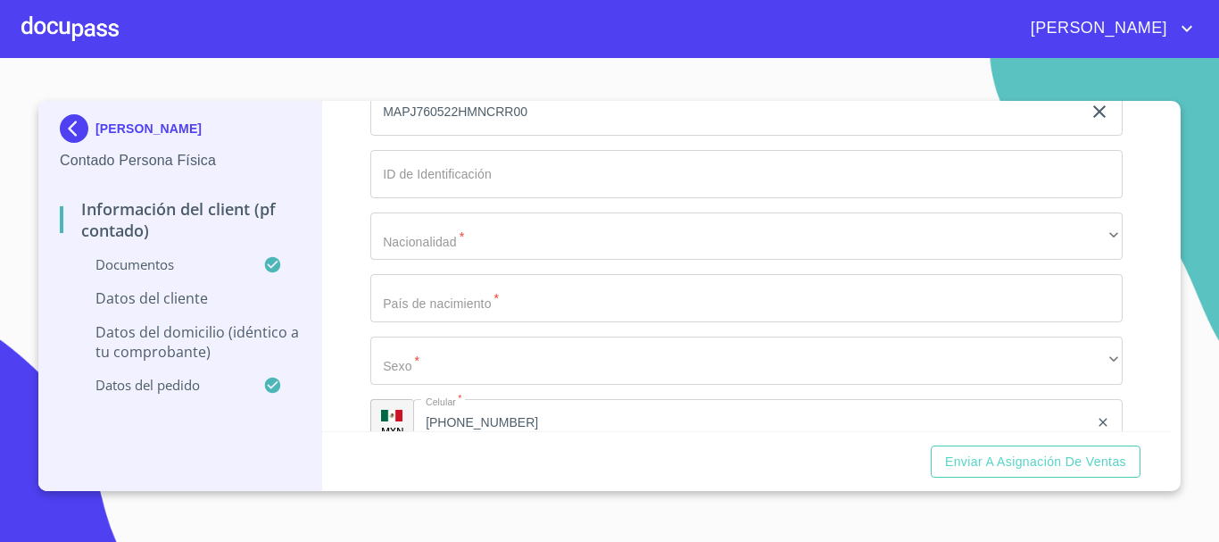
scroll to position [3273, 0]
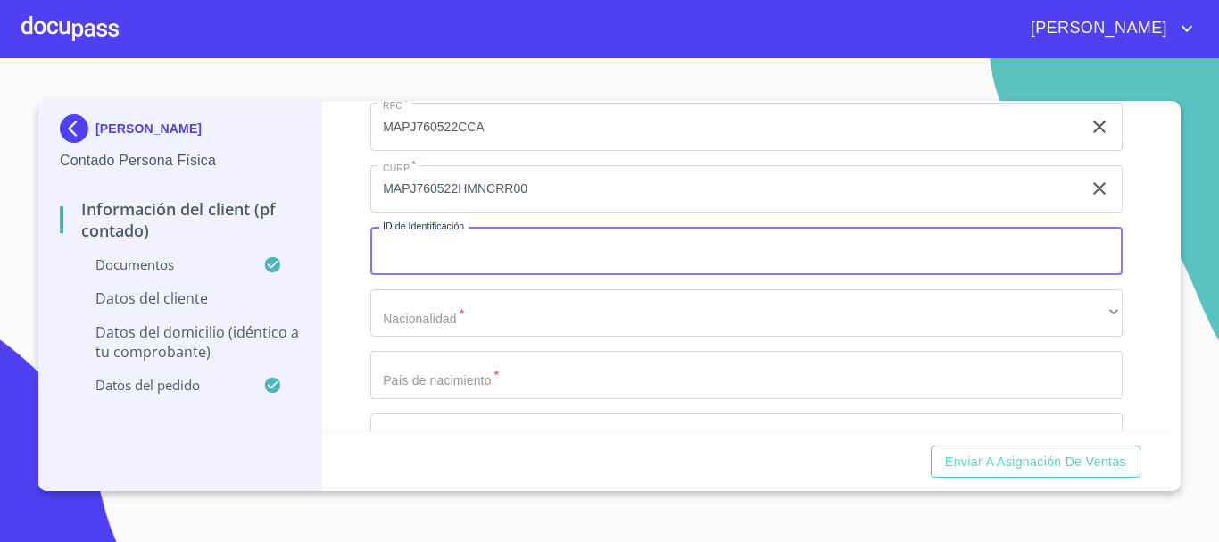
click at [567, 266] on input "Documento de identificación.   *" at bounding box center [746, 251] width 752 height 48
type input "1897399240"
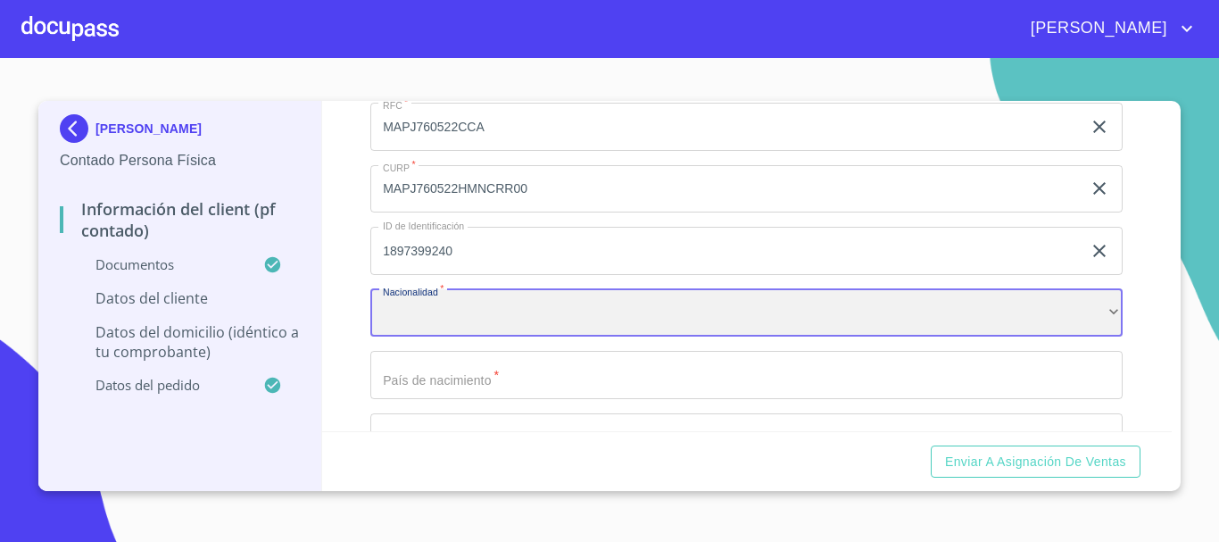
click at [546, 319] on div "​" at bounding box center [746, 313] width 752 height 48
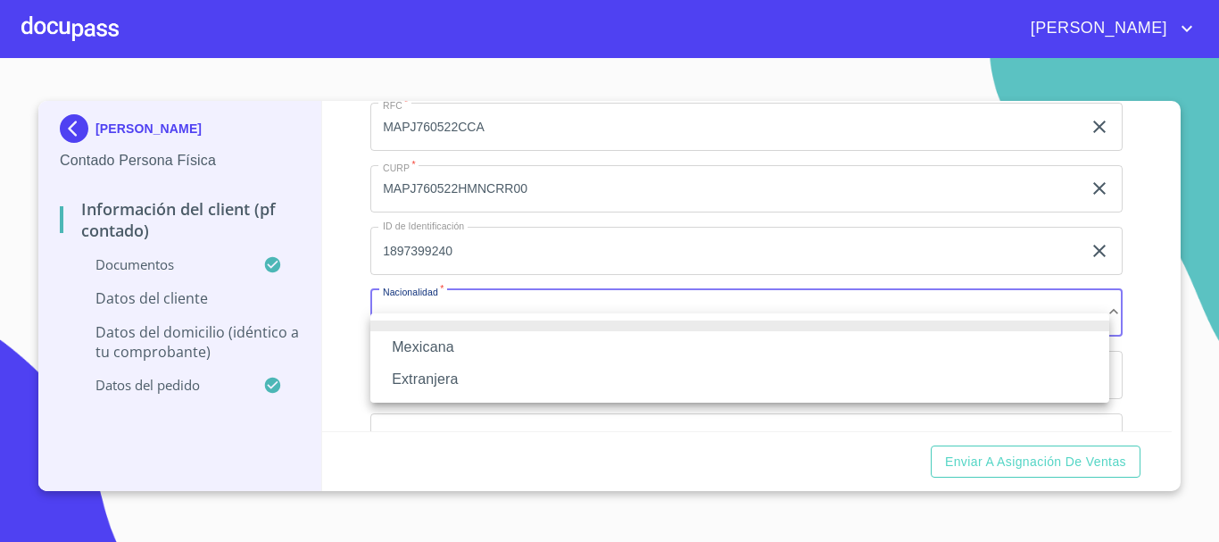
click at [507, 336] on li "Mexicana" at bounding box center [739, 347] width 739 height 32
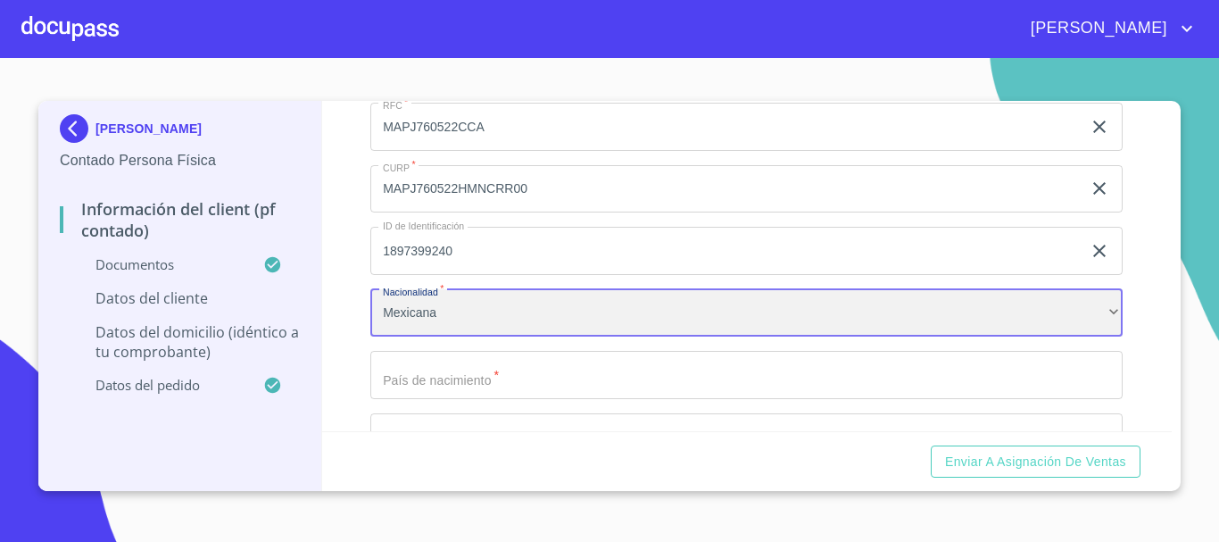
scroll to position [3362, 0]
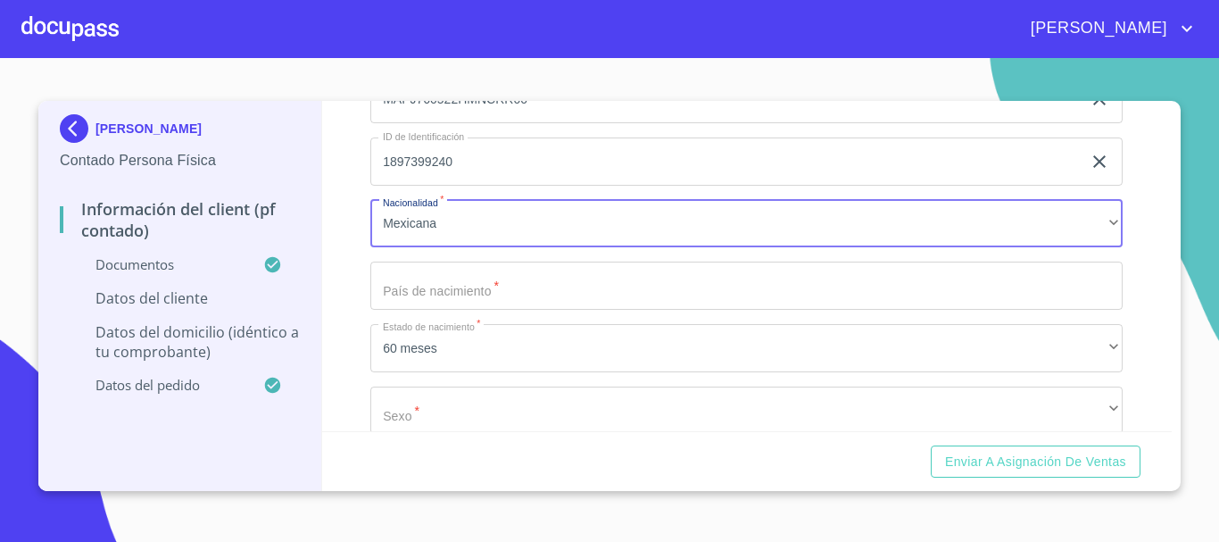
click at [519, 299] on input "Documento de identificación.   *" at bounding box center [746, 285] width 752 height 48
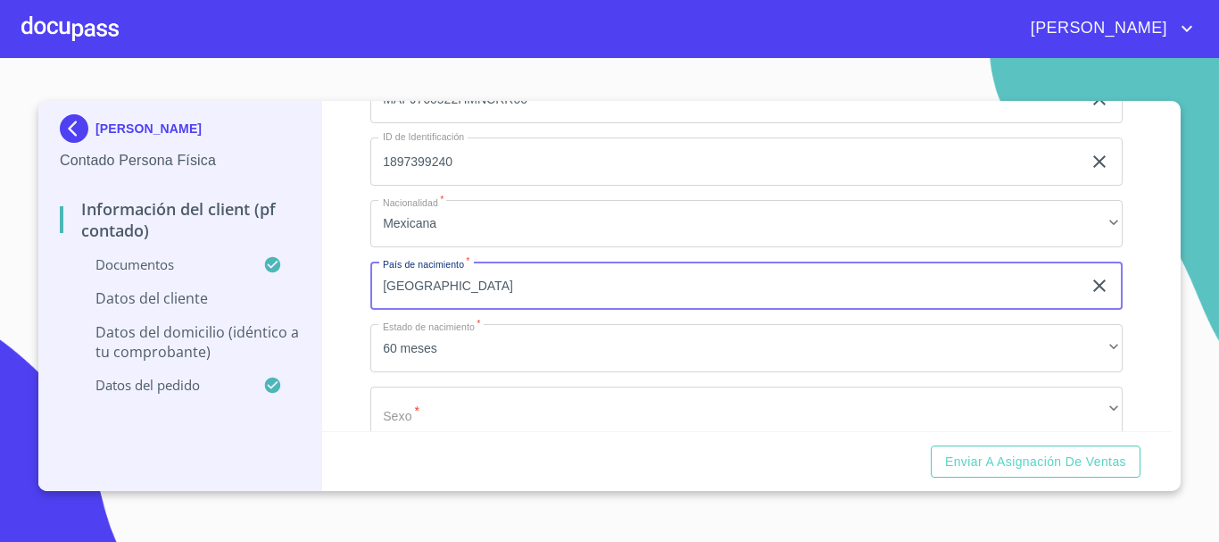
type input "MEXICO"
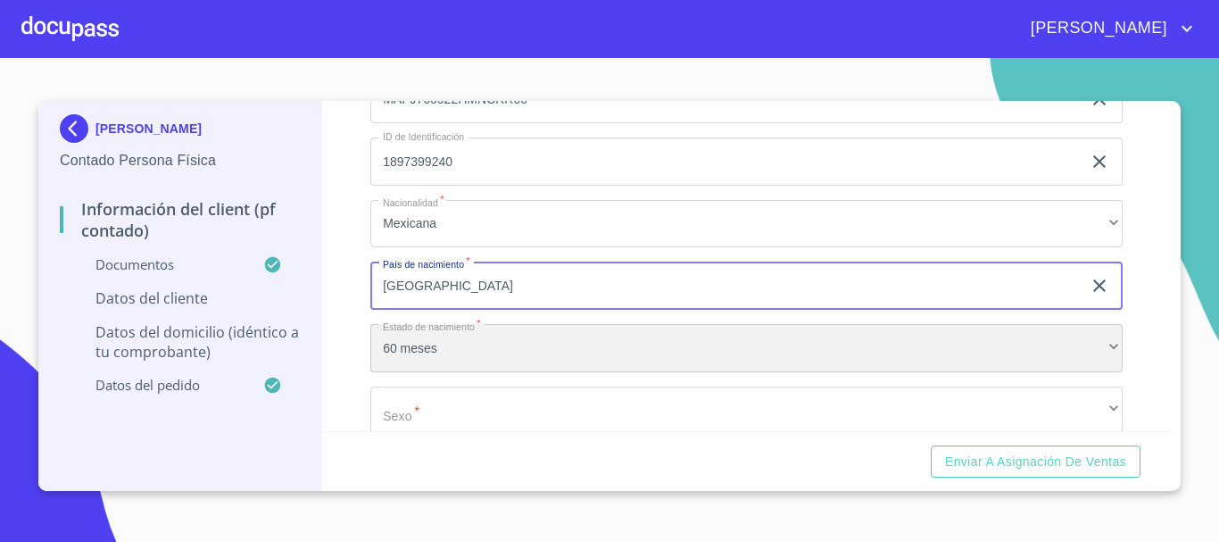
click at [517, 353] on div "60 meses" at bounding box center [746, 348] width 752 height 48
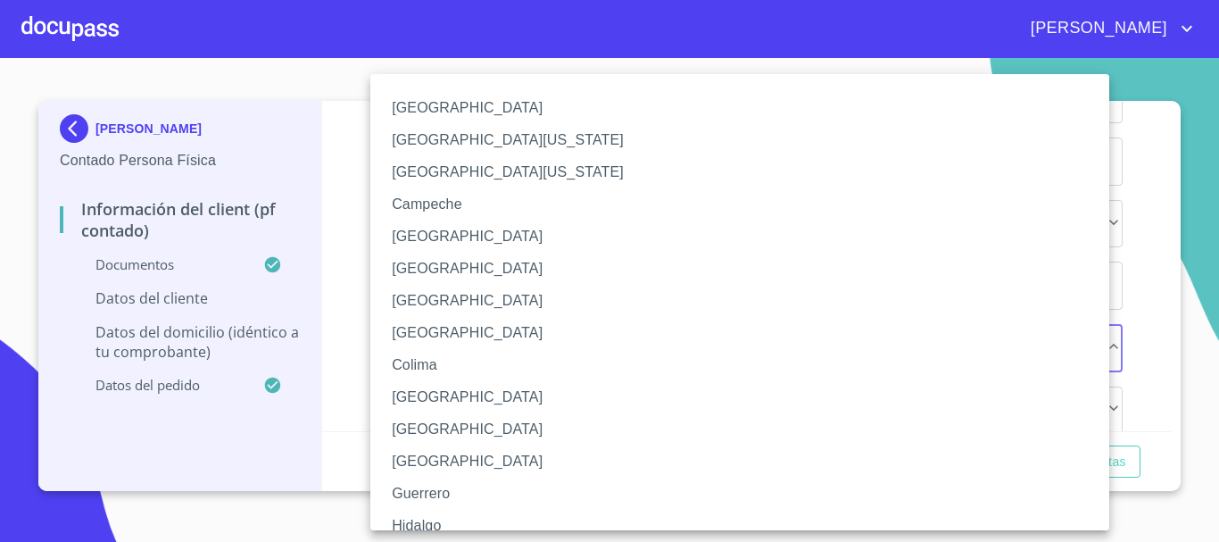
scroll to position [288, 0]
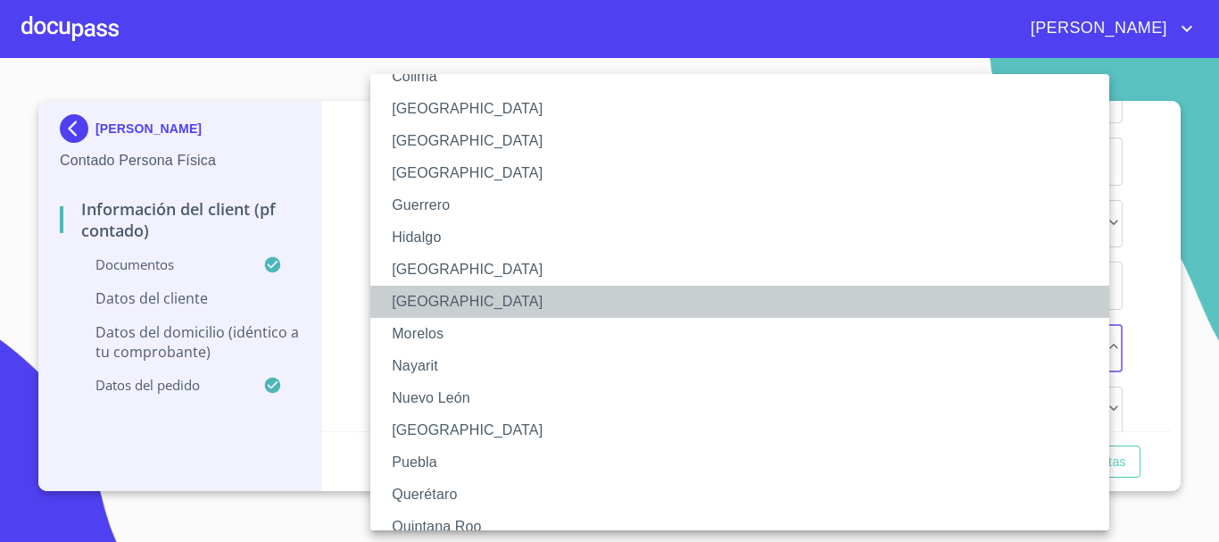
click at [445, 298] on li "Michoacán" at bounding box center [746, 301] width 752 height 32
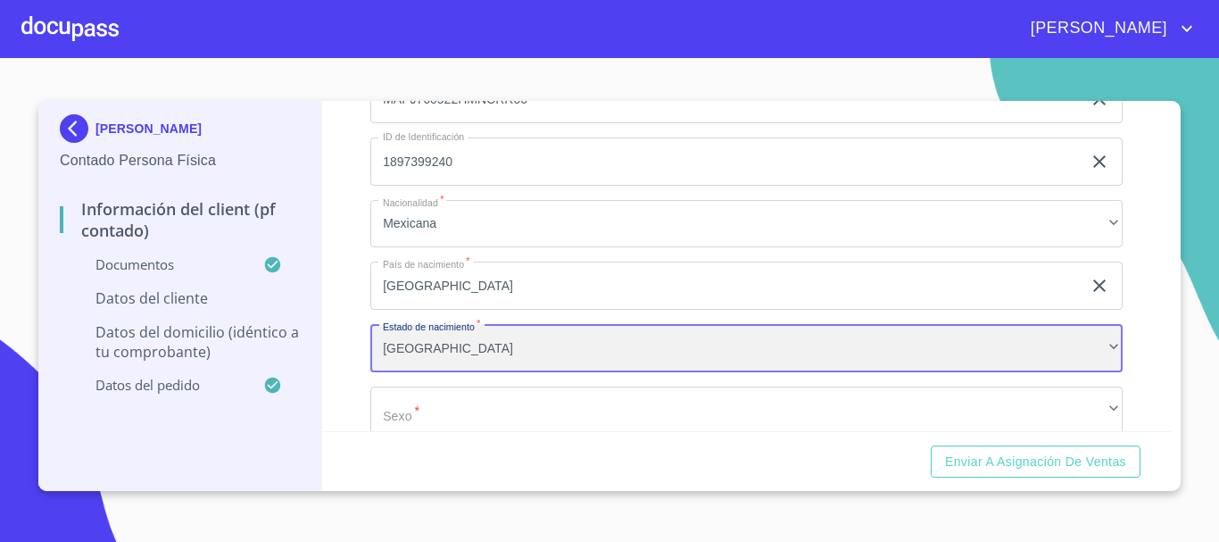
scroll to position [3452, 0]
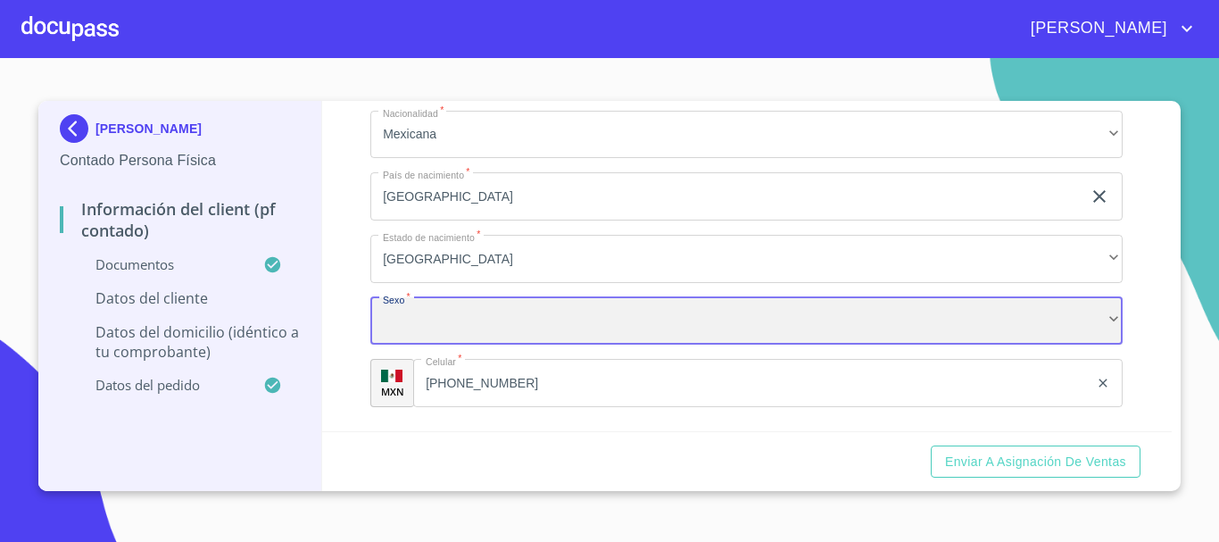
click at [476, 338] on div "​" at bounding box center [746, 321] width 752 height 48
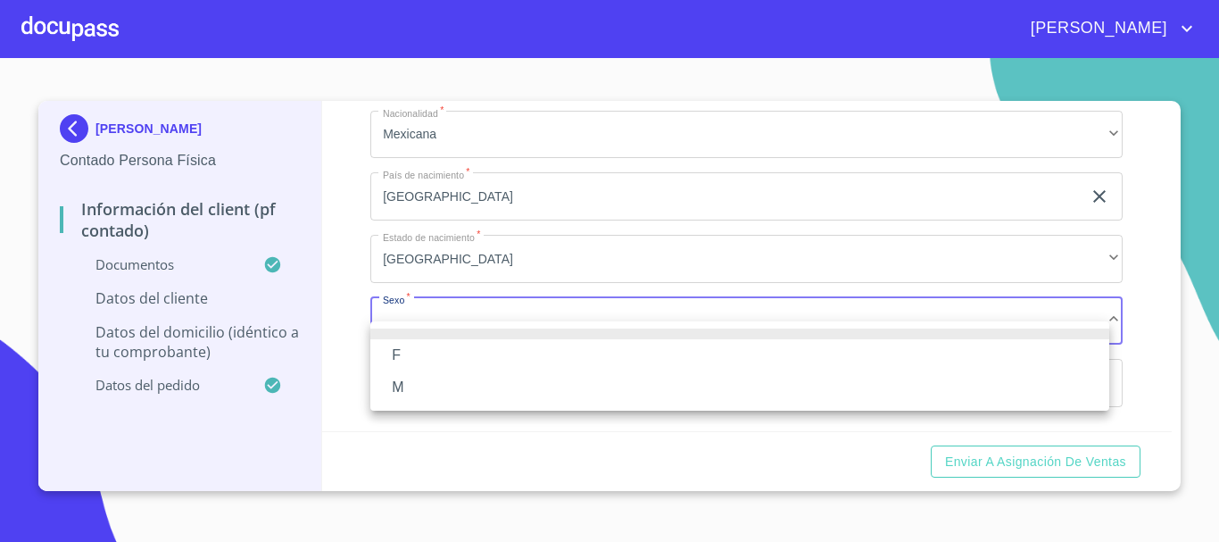
click at [461, 380] on li "M" at bounding box center [739, 387] width 739 height 32
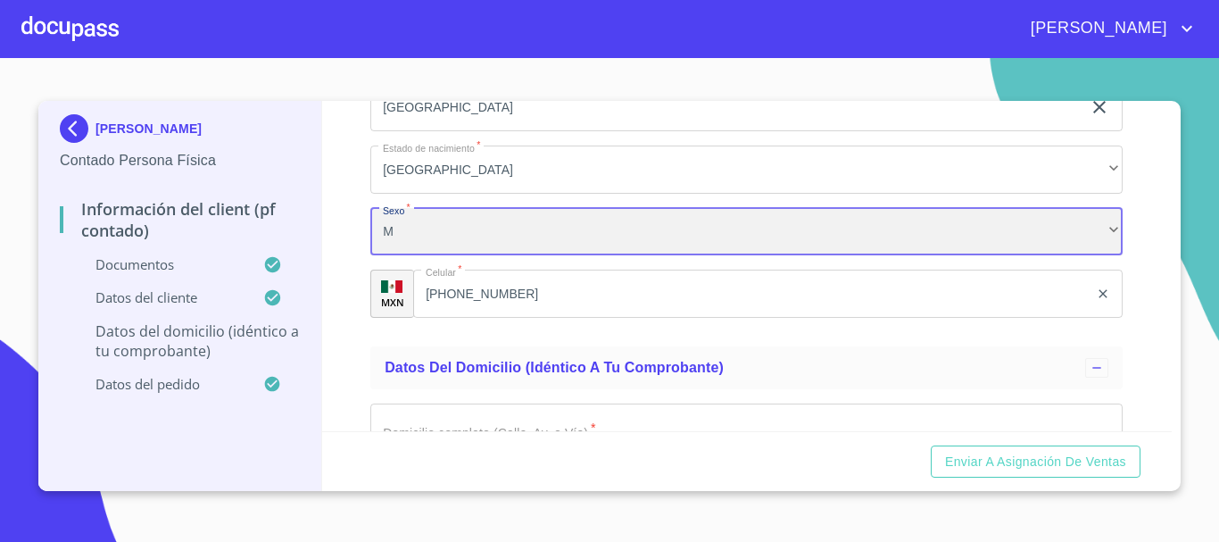
scroll to position [3630, 0]
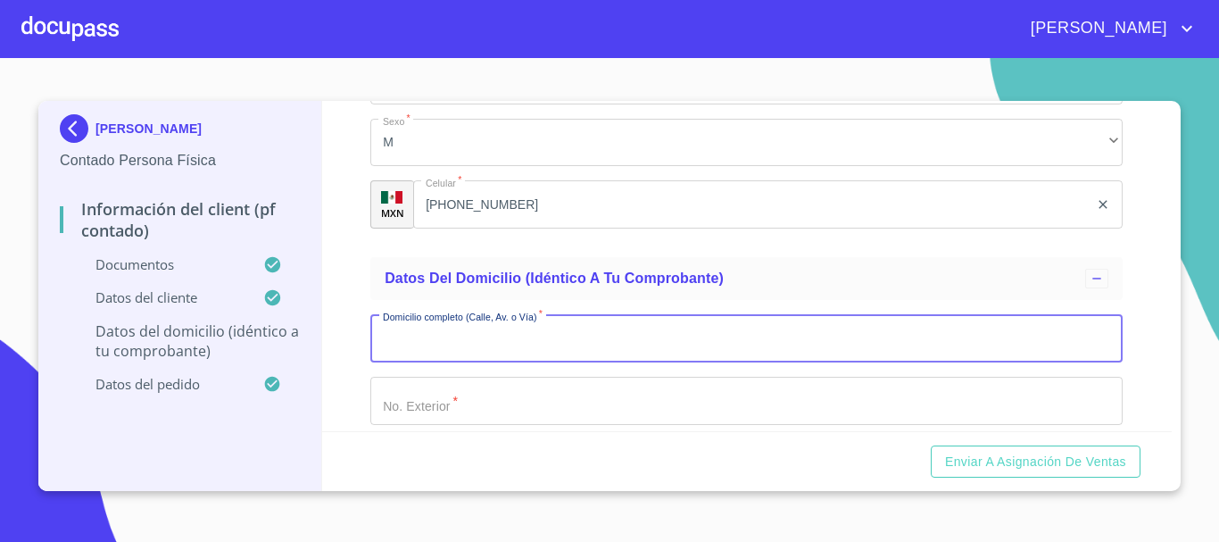
click at [514, 357] on input "Documento de identificación.   *" at bounding box center [746, 338] width 752 height 48
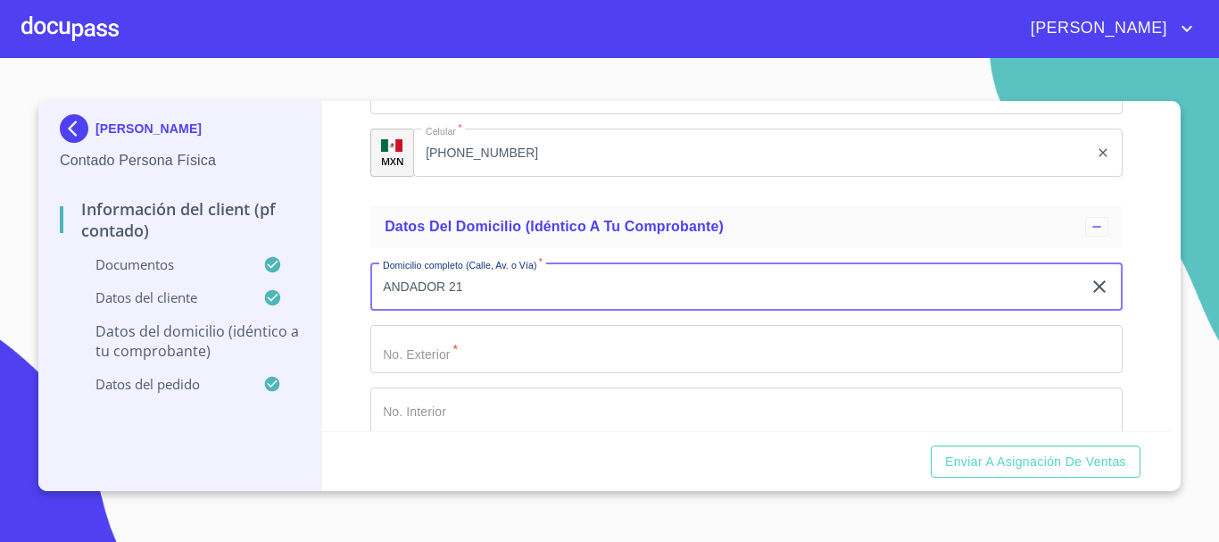
scroll to position [3719, 0]
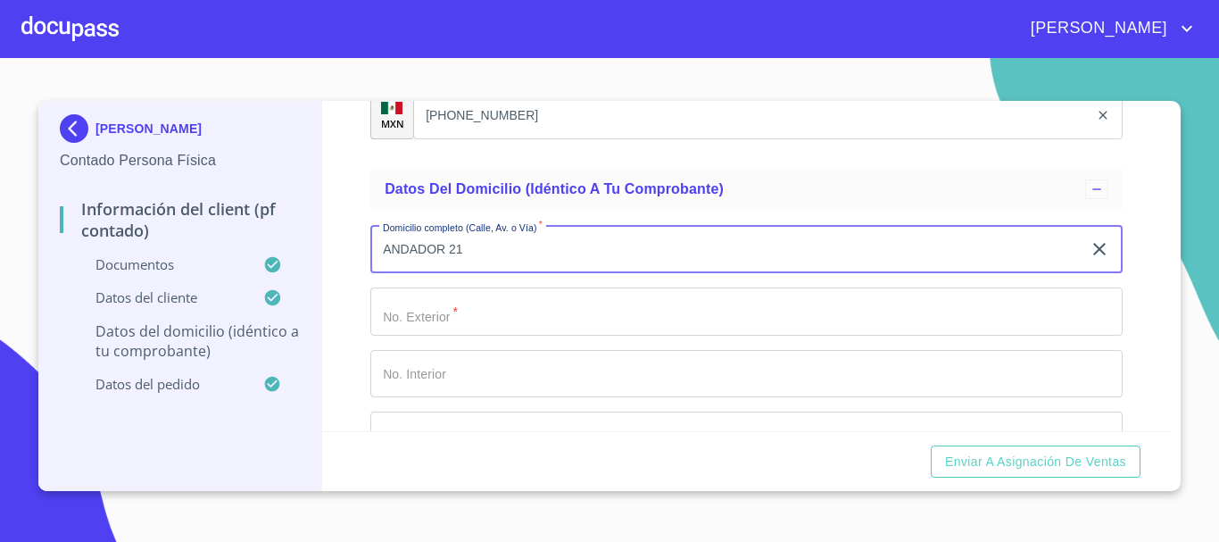
type input "ANDADOR 21"
click at [504, 335] on input "Documento de identificación.   *" at bounding box center [746, 311] width 752 height 48
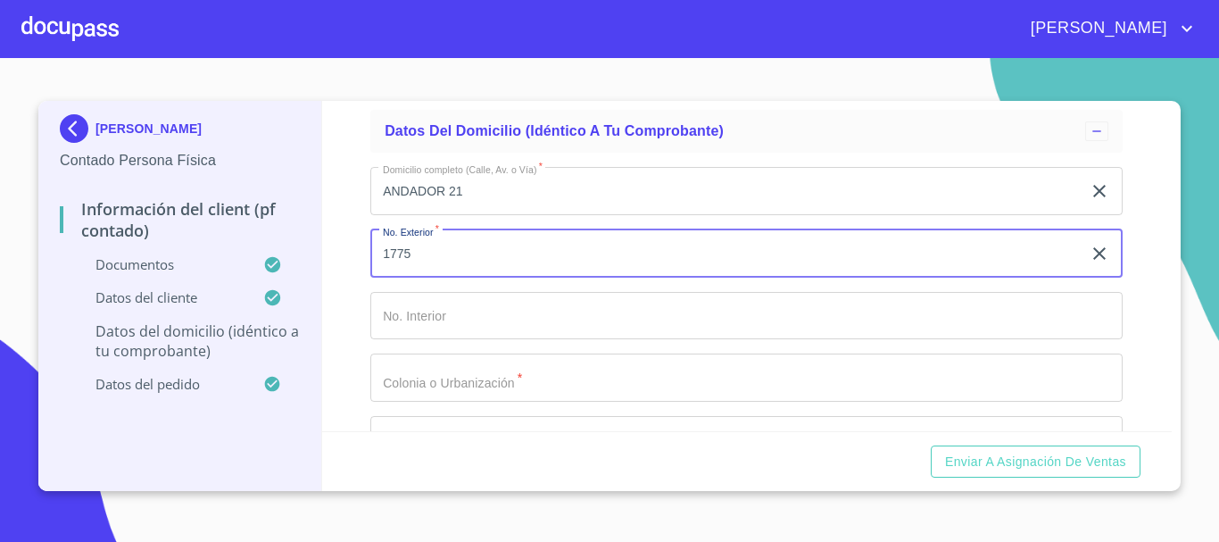
scroll to position [3808, 0]
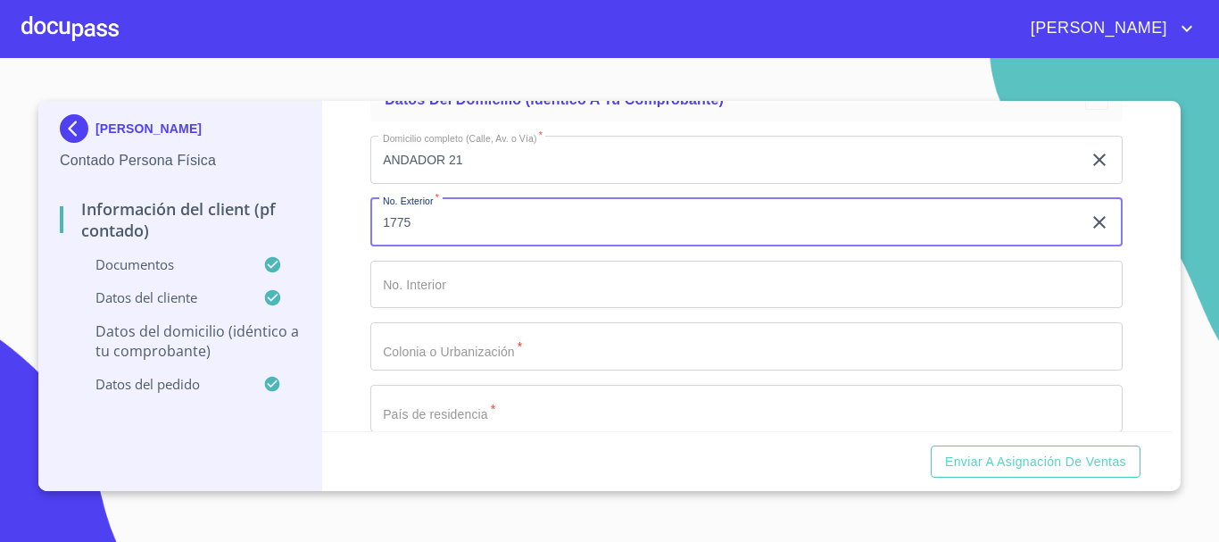
type input "1775"
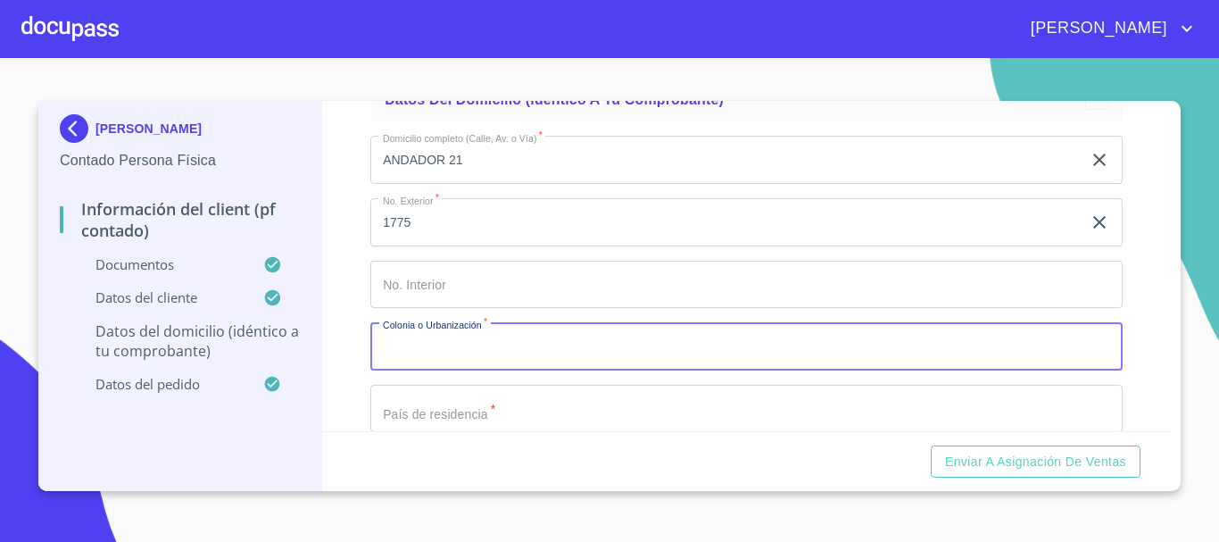
click at [478, 367] on input "Documento de identificación.   *" at bounding box center [746, 346] width 752 height 48
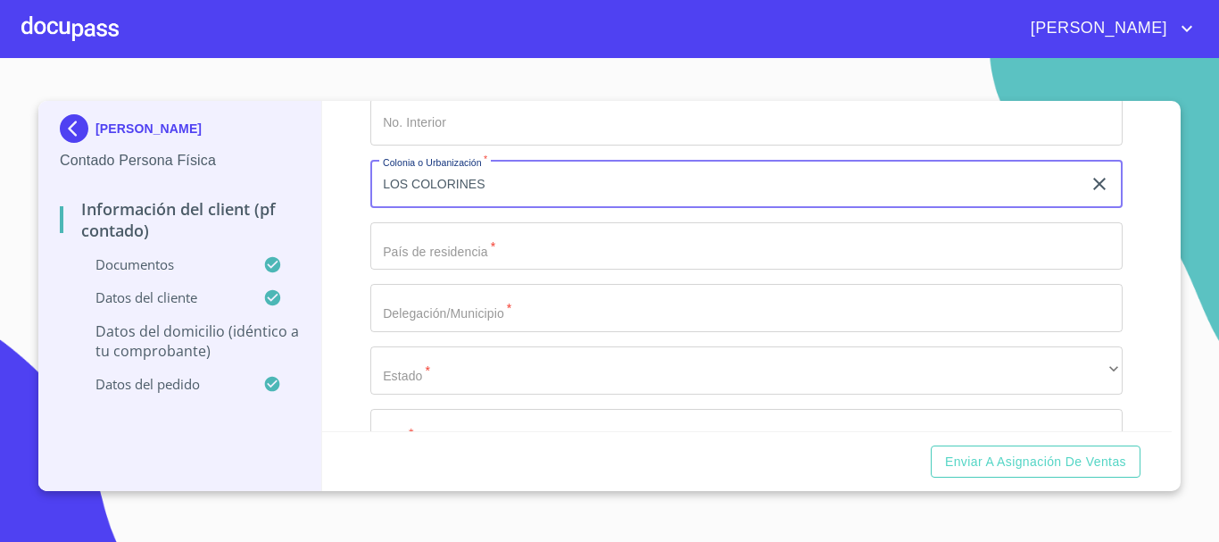
scroll to position [3987, 0]
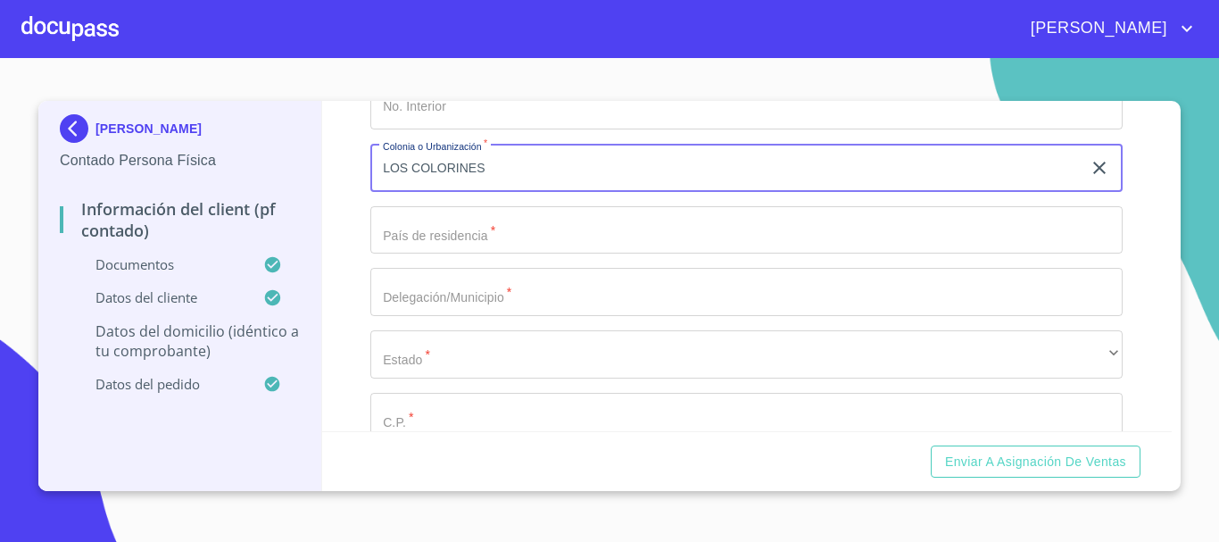
type input "LOS COLORINES"
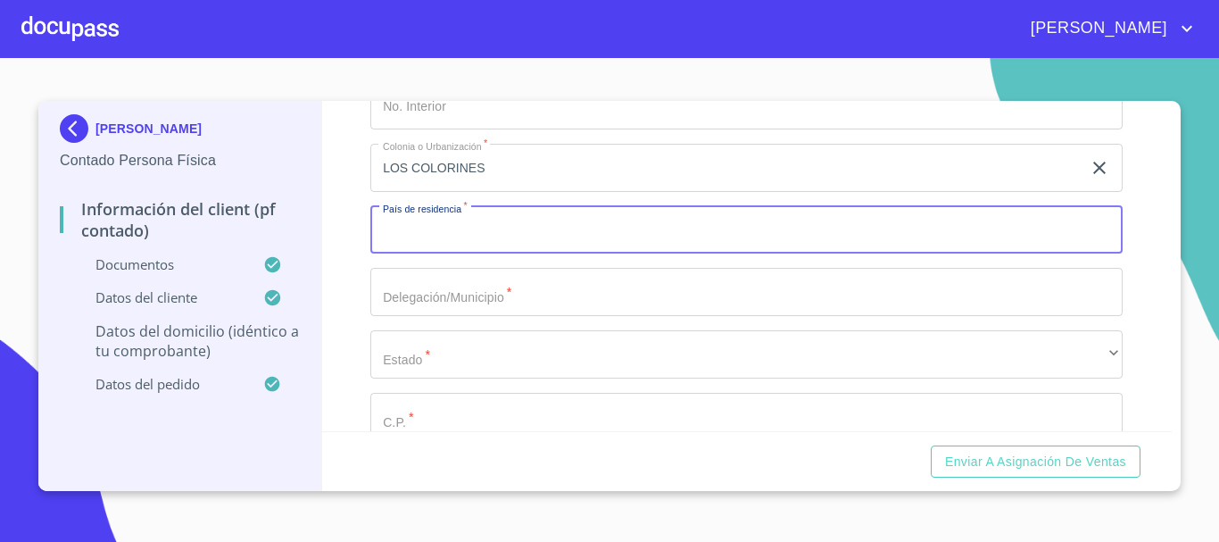
click at [529, 238] on input "Documento de identificación.   *" at bounding box center [746, 230] width 752 height 48
type input "MEXICO"
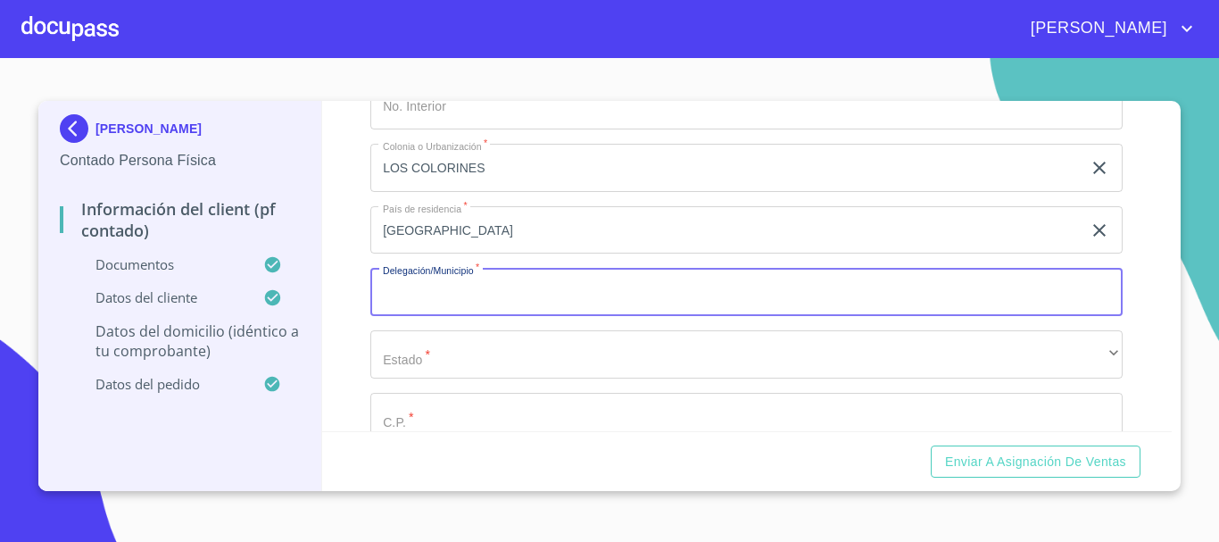
click at [523, 301] on input "Documento de identificación.   *" at bounding box center [746, 292] width 752 height 48
type input "GUADALAJARA"
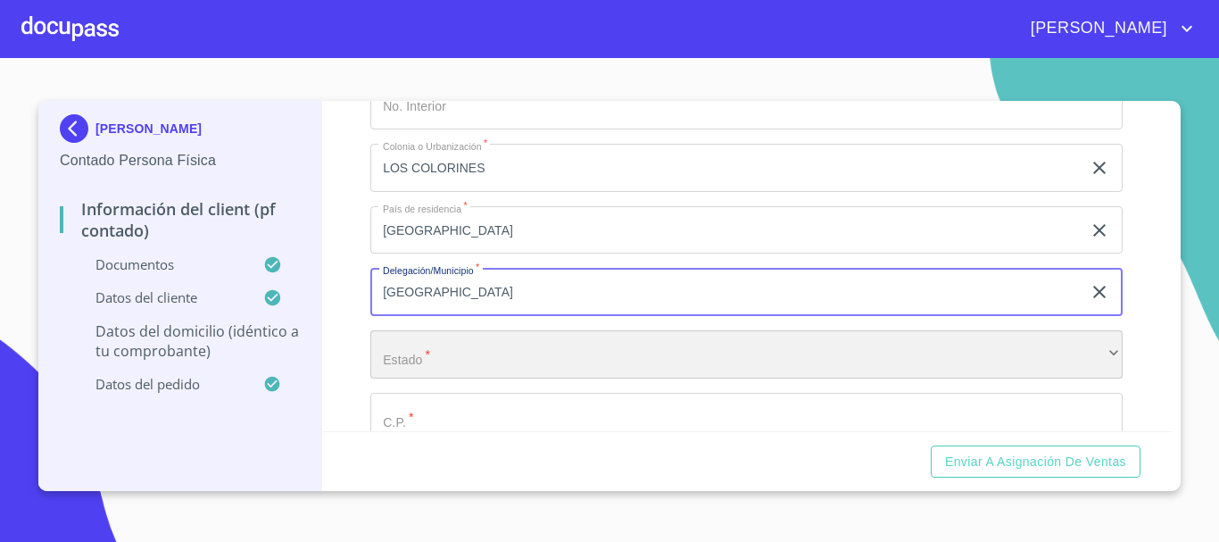
click at [500, 378] on div "​" at bounding box center [746, 354] width 752 height 48
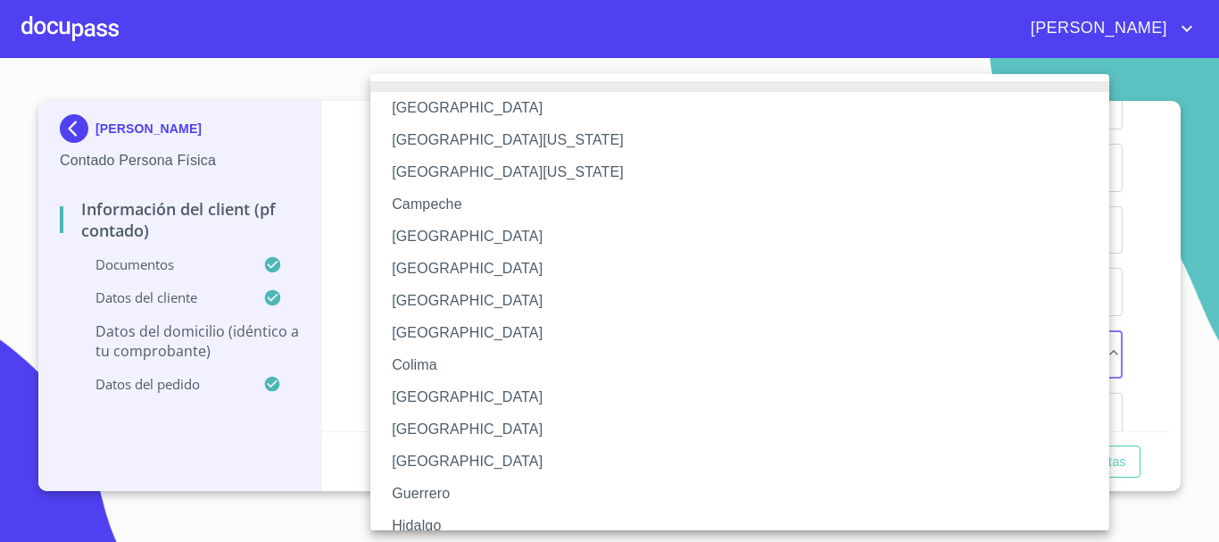
scroll to position [89, 0]
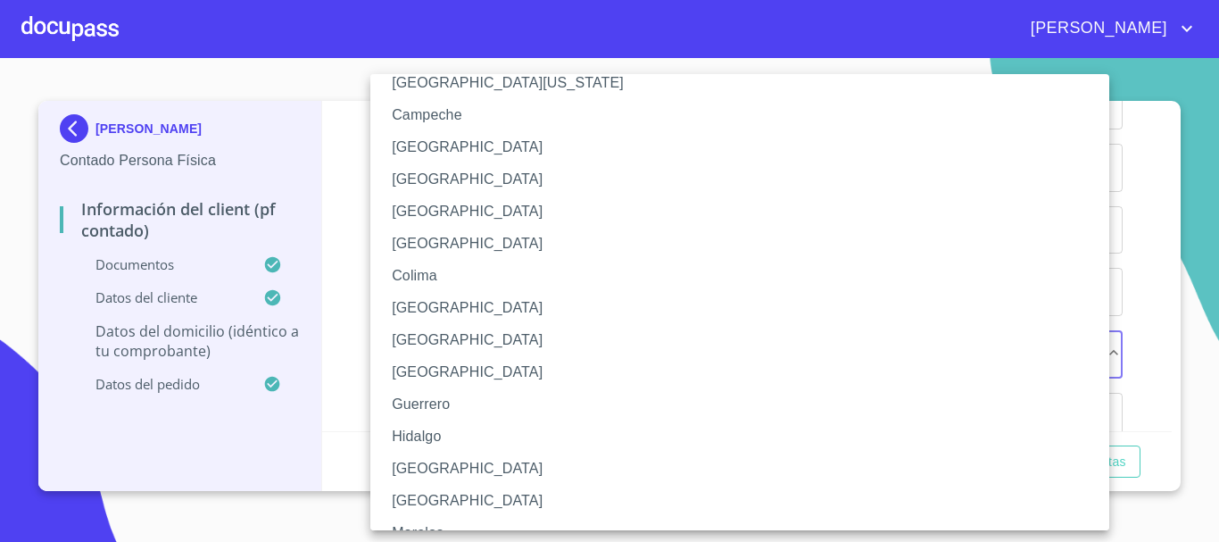
click at [446, 463] on li "Jalisco" at bounding box center [746, 468] width 752 height 32
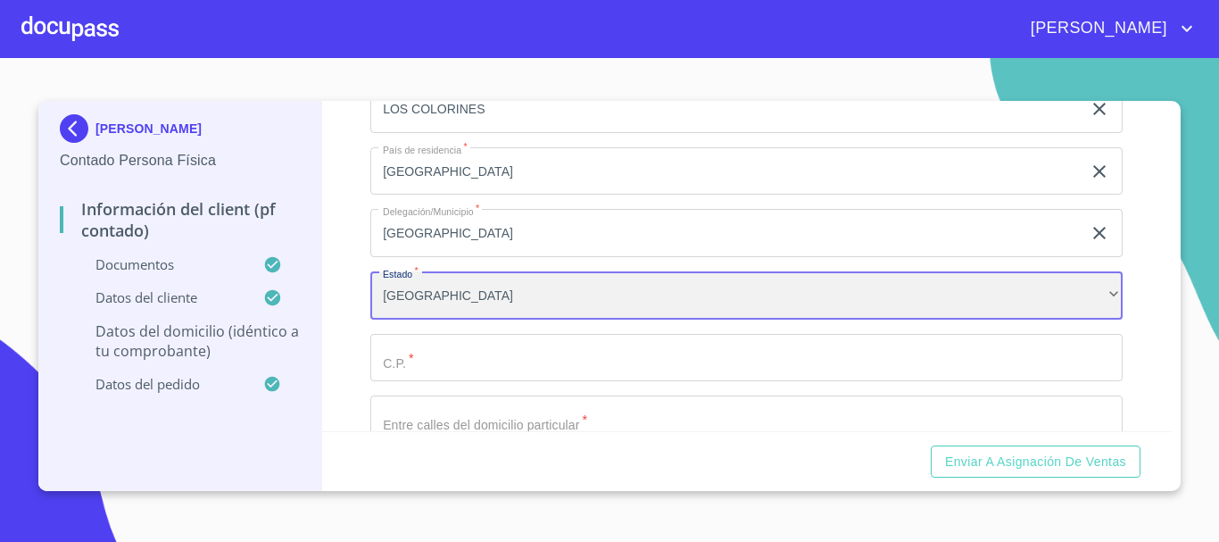
scroll to position [4076, 0]
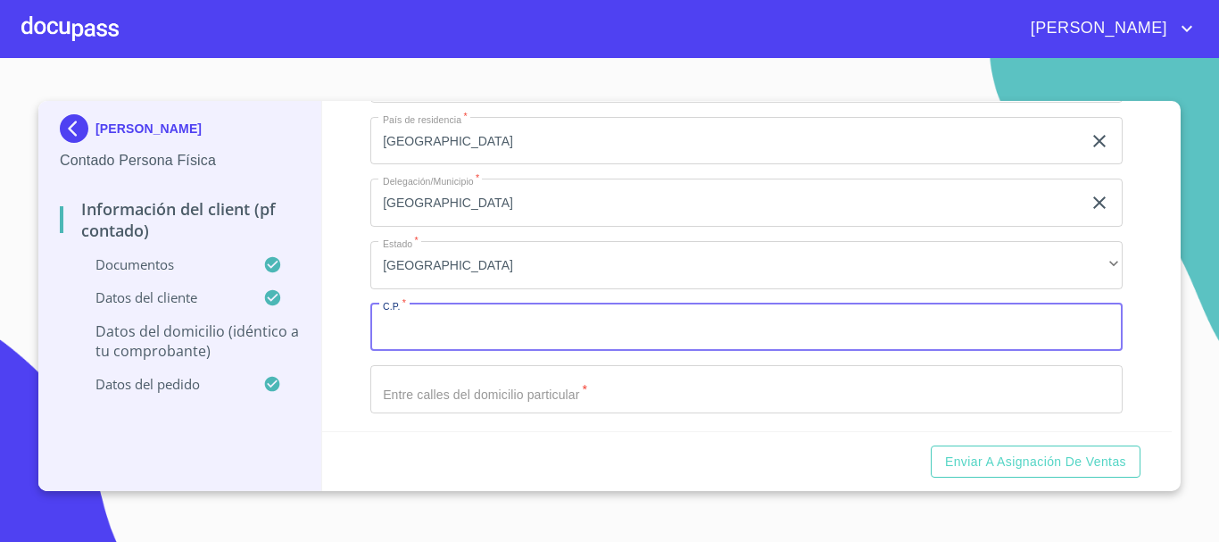
click at [488, 346] on input "Documento de identificación.   *" at bounding box center [746, 327] width 752 height 48
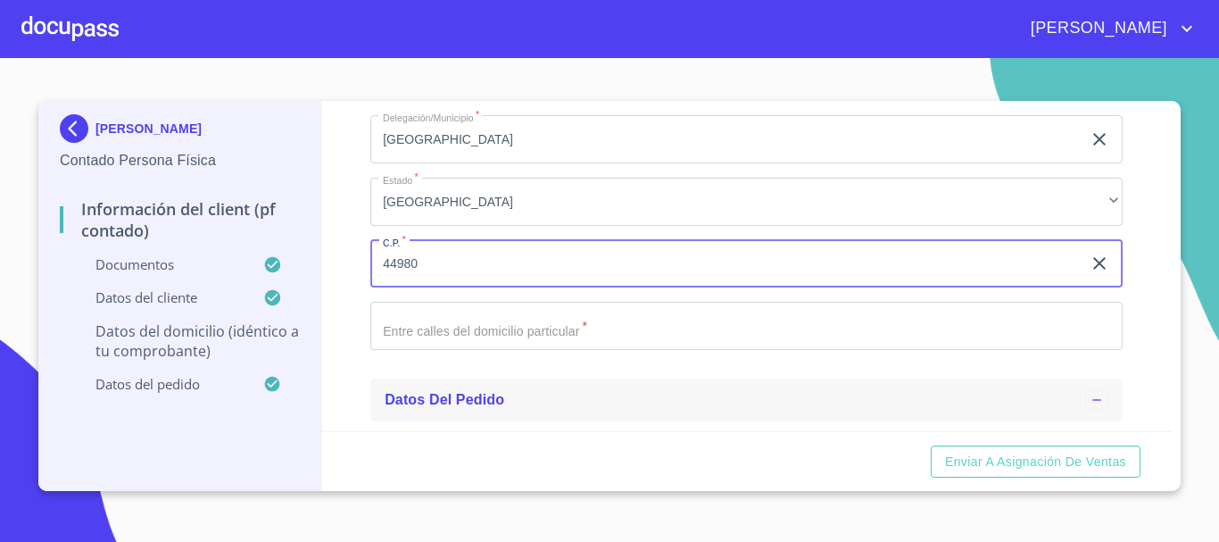
scroll to position [4165, 0]
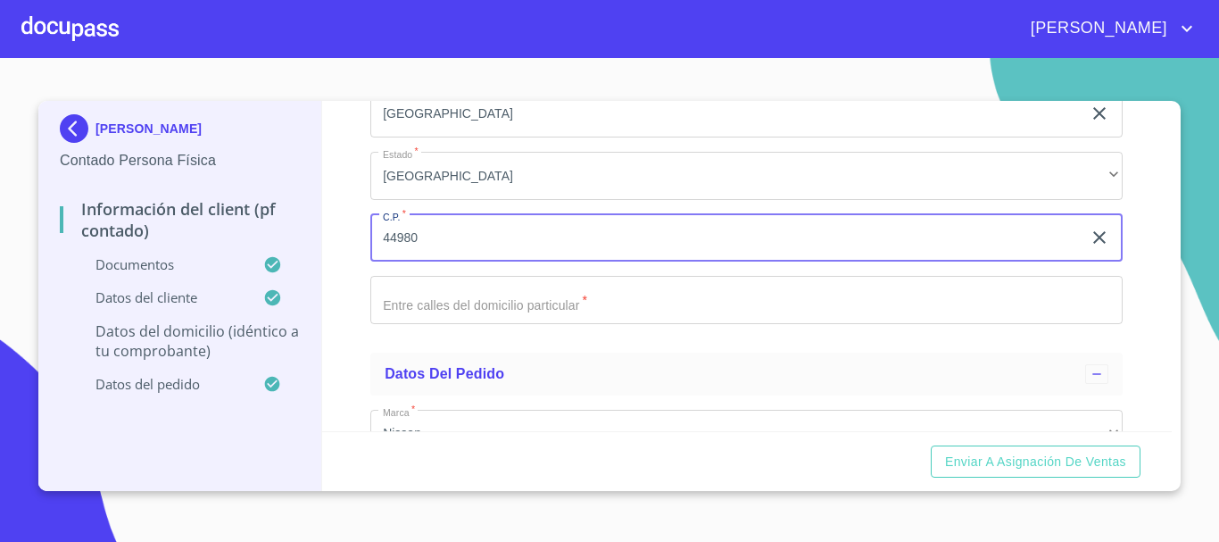
type input "44980"
click at [532, 321] on input "Documento de identificación.   *" at bounding box center [746, 300] width 752 height 48
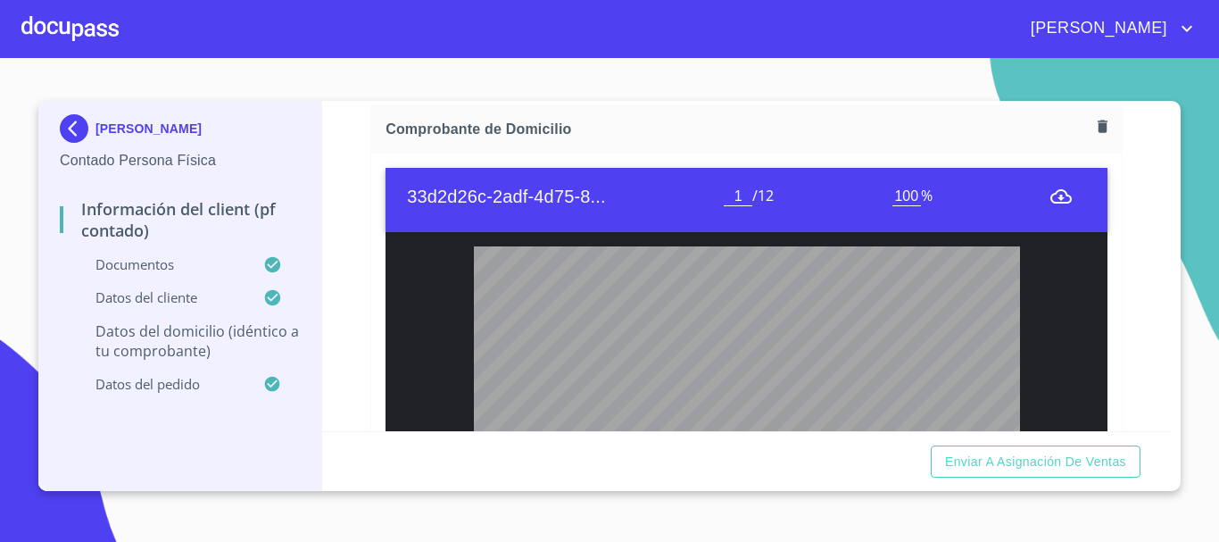
scroll to position [1043, 0]
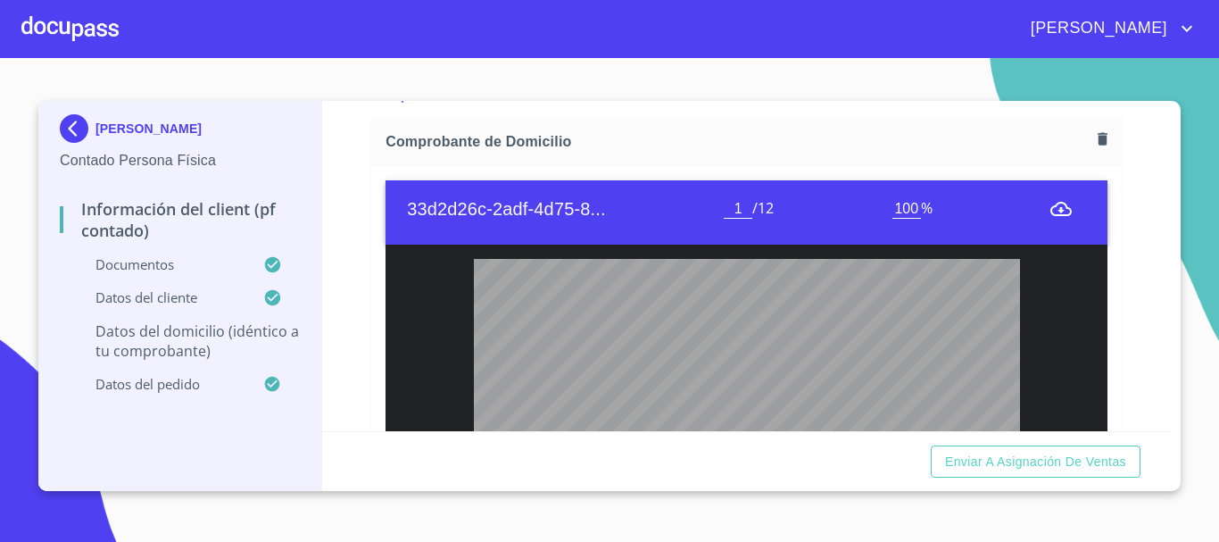
click at [831, 120] on div "Comprobante de Domicilio" at bounding box center [746, 141] width 750 height 47
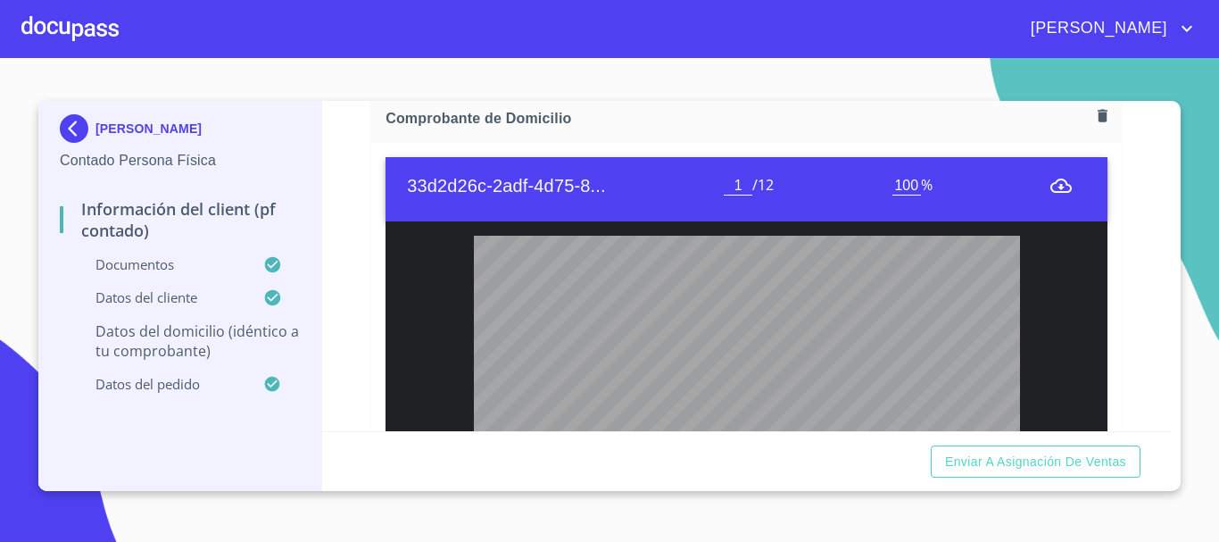
scroll to position [1132, 0]
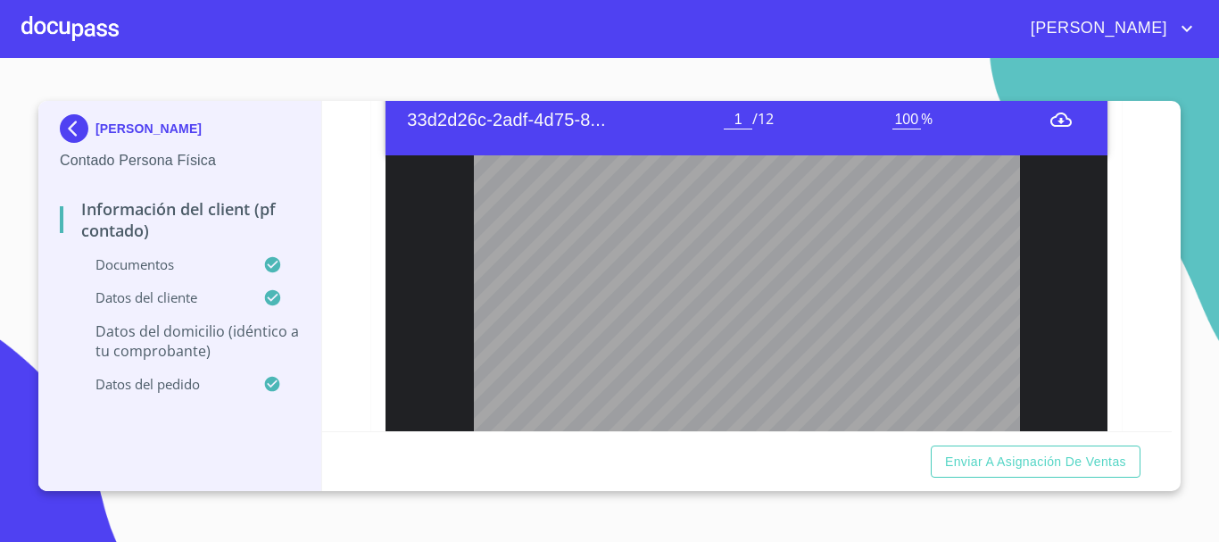
type input "2"
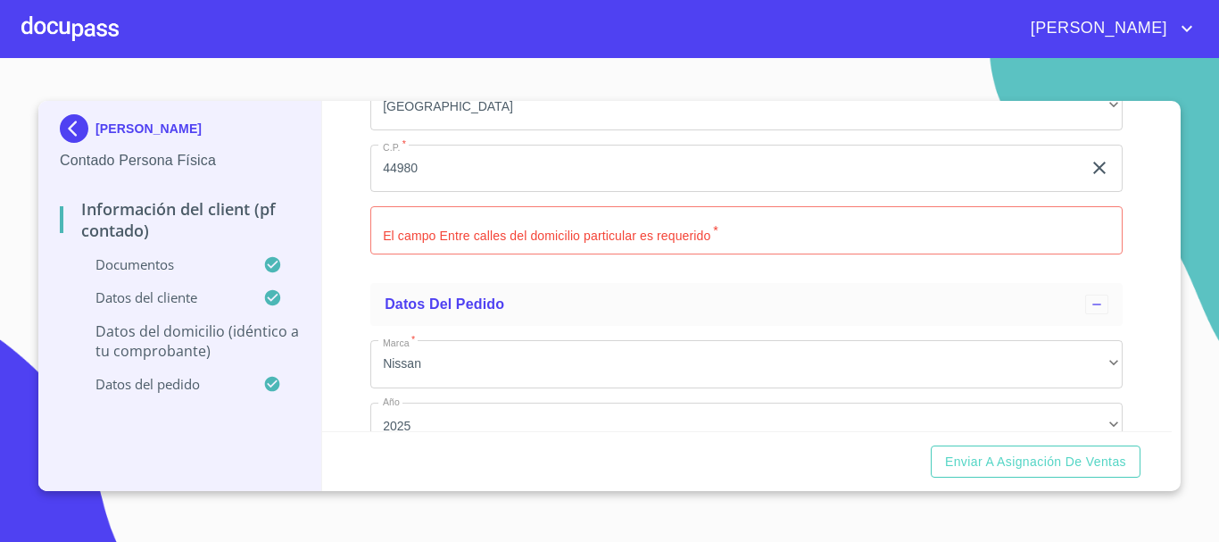
scroll to position [4313, 0]
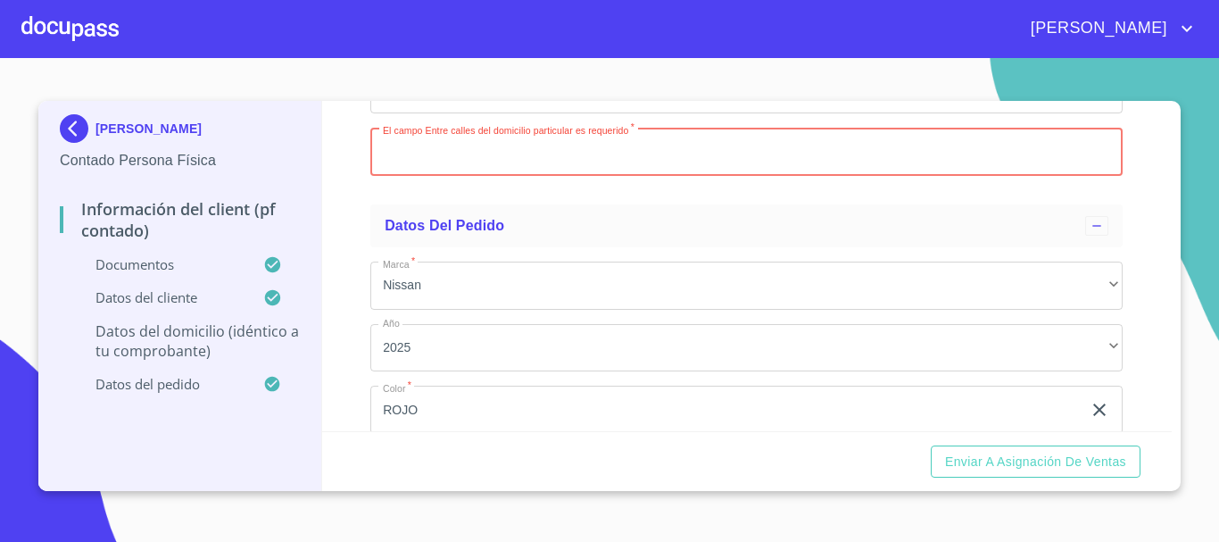
click at [627, 174] on input "Documento de identificación.   *" at bounding box center [746, 152] width 752 height 48
type input "MILPA Y FRANCISCO VILLA"
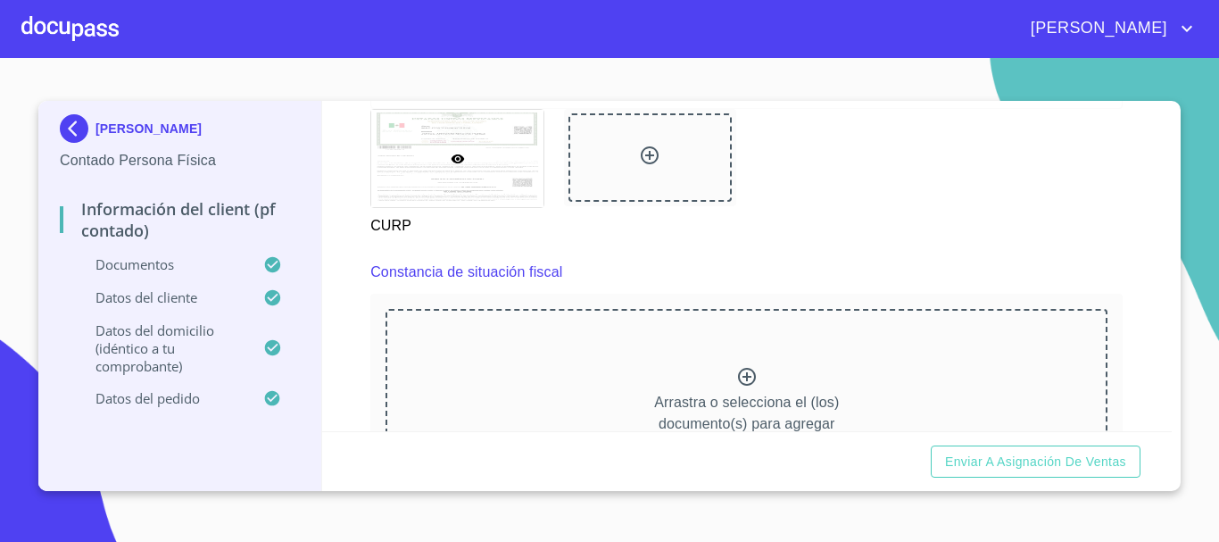
scroll to position [2431, 0]
